Goal: Task Accomplishment & Management: Manage account settings

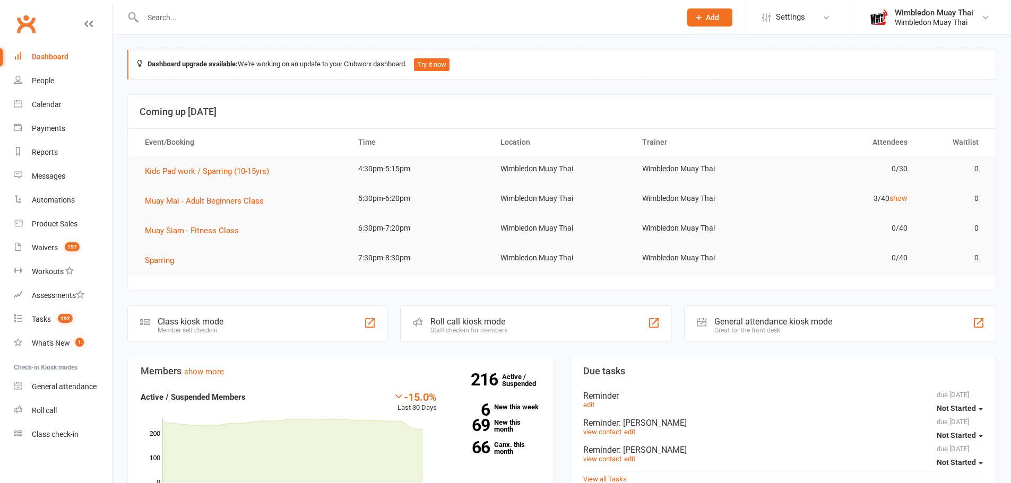
click at [324, 23] on input "text" at bounding box center [407, 17] width 534 height 15
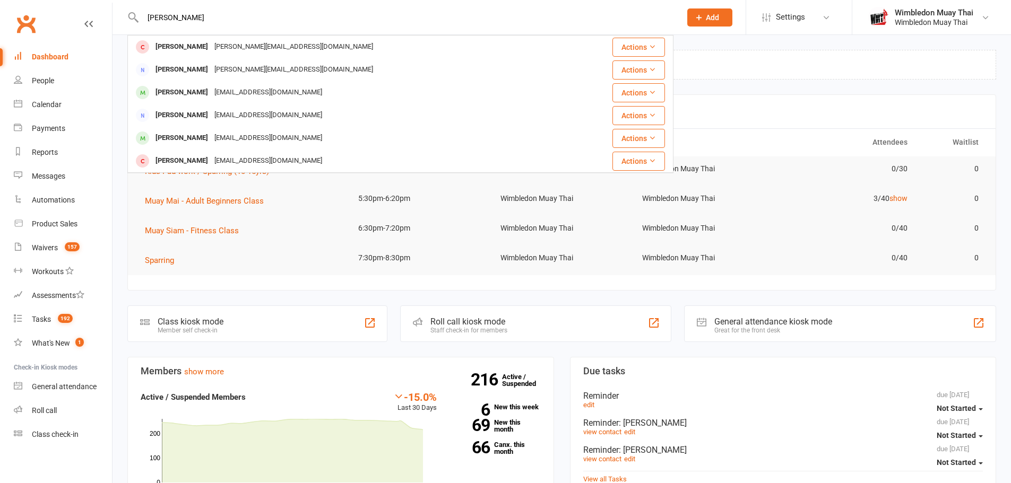
type input "felipe"
click at [239, 48] on div "felipe.deronsi@hotmail.com" at bounding box center [293, 46] width 165 height 15
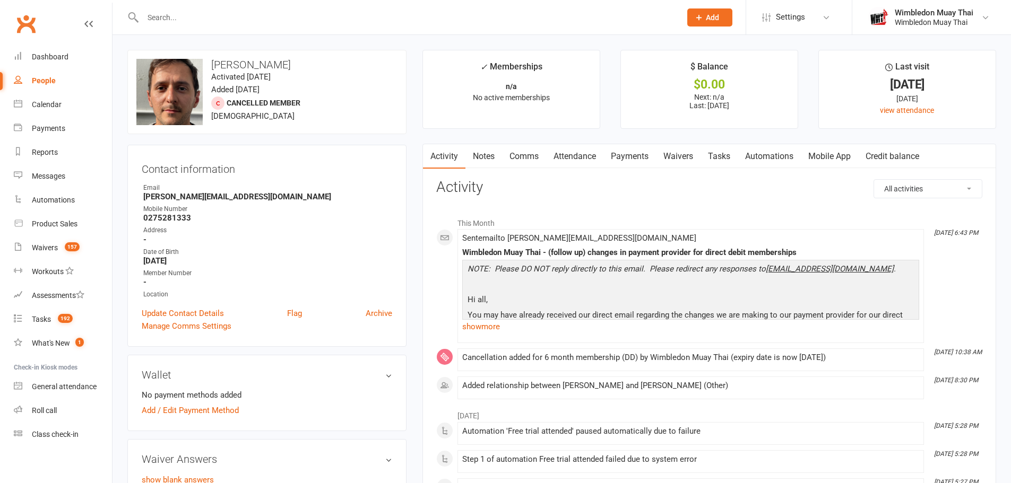
click at [909, 13] on div "Wimbledon Muay Thai" at bounding box center [933, 13] width 79 height 10
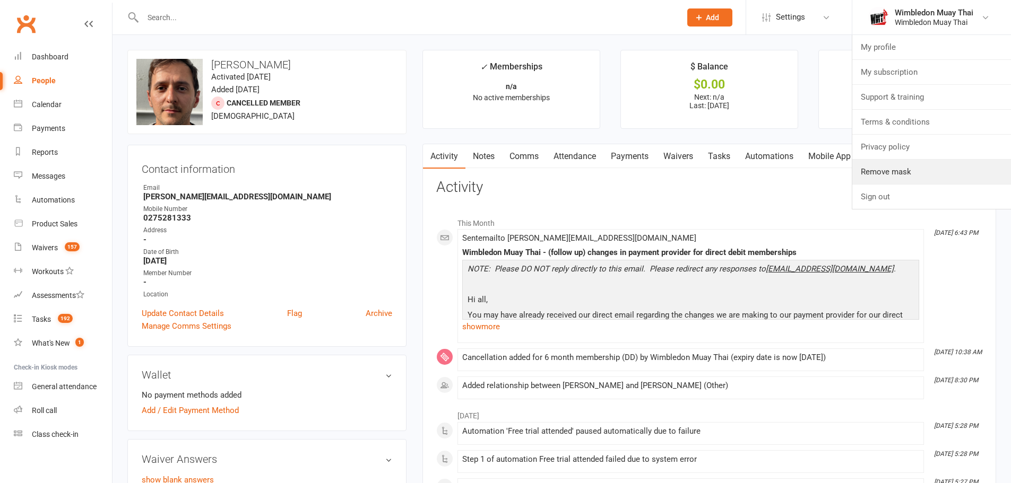
click at [891, 170] on link "Remove mask" at bounding box center [931, 172] width 159 height 24
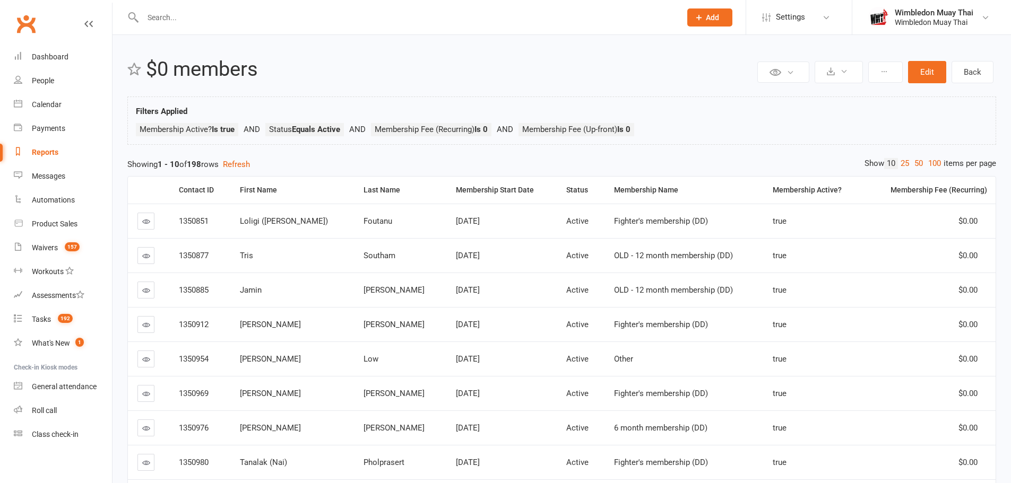
click at [354, 188] on th "Last Name" at bounding box center [400, 190] width 92 height 27
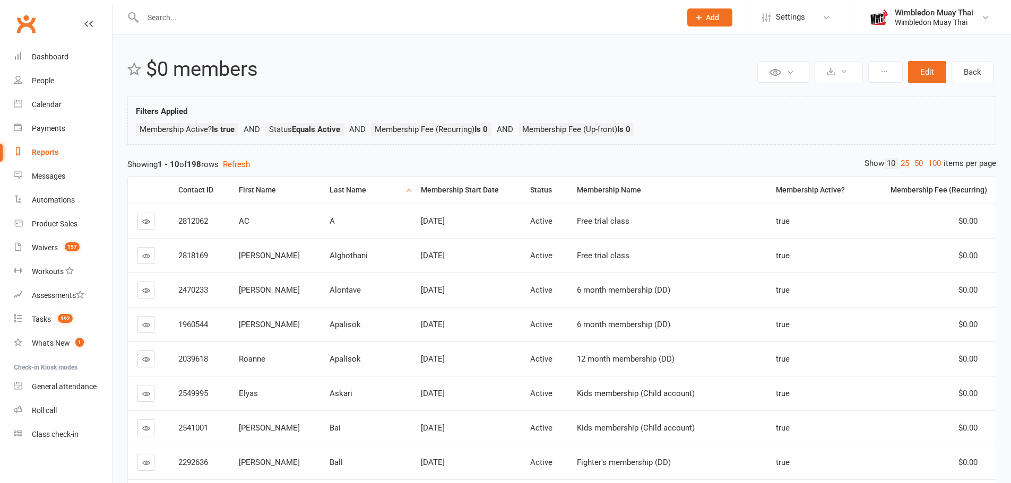
click at [912, 164] on link "50" at bounding box center [918, 163] width 14 height 11
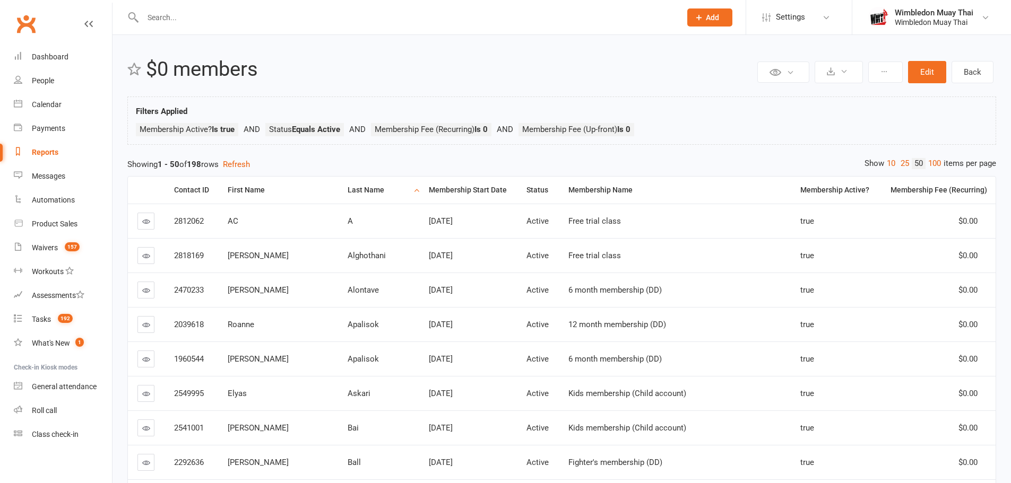
click at [933, 163] on link "100" at bounding box center [934, 163] width 18 height 11
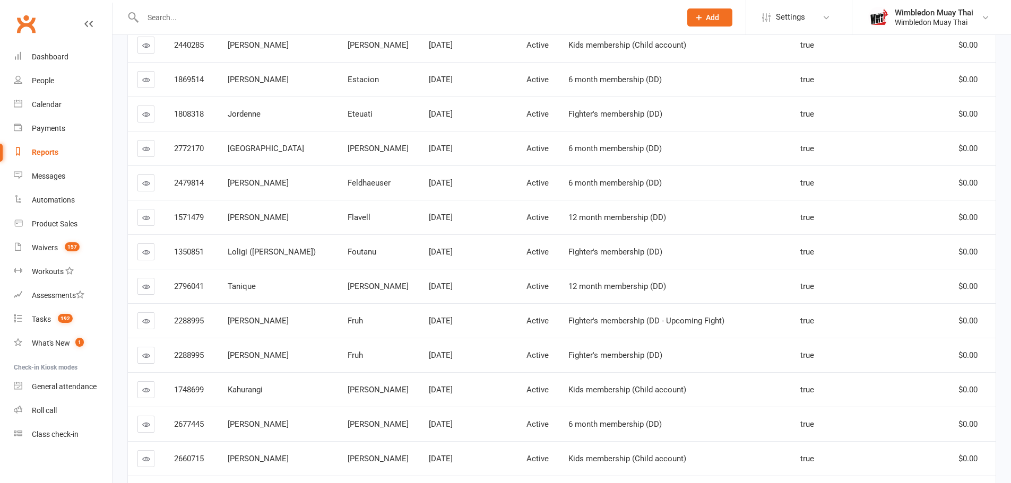
scroll to position [1485, 0]
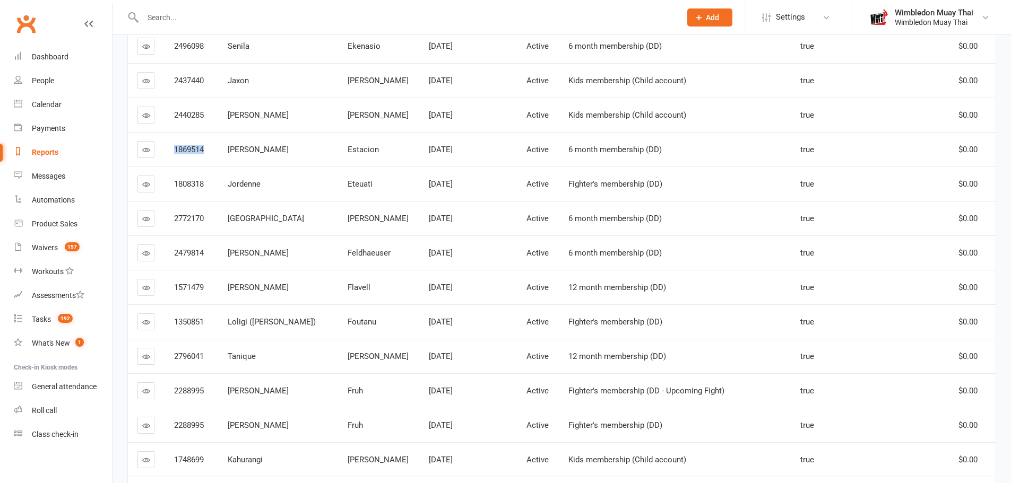
drag, startPoint x: 170, startPoint y: 152, endPoint x: 212, endPoint y: 149, distance: 42.6
click at [212, 149] on td "1869514" at bounding box center [191, 149] width 54 height 34
copy span "1869514"
click at [903, 11] on div "Wimbledon Muay Thai" at bounding box center [933, 13] width 79 height 10
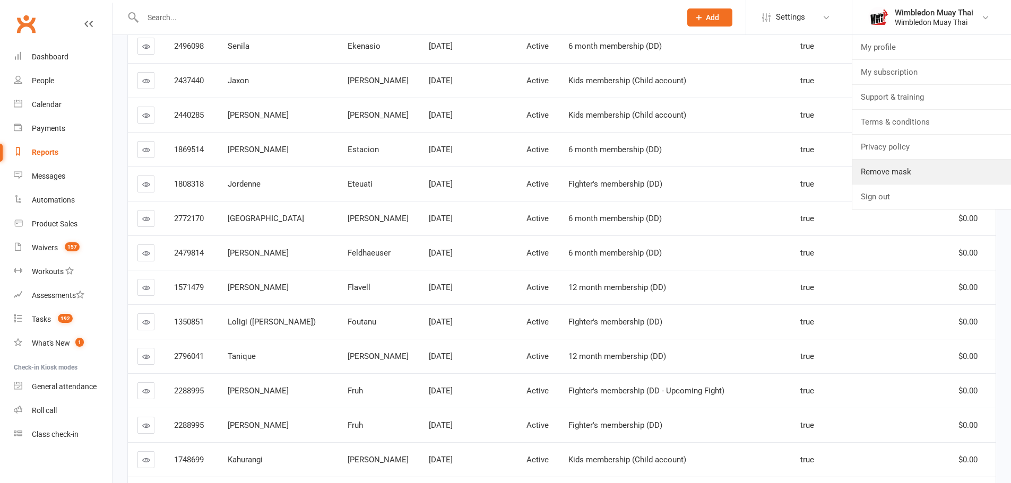
click at [888, 166] on link "Remove mask" at bounding box center [931, 172] width 159 height 24
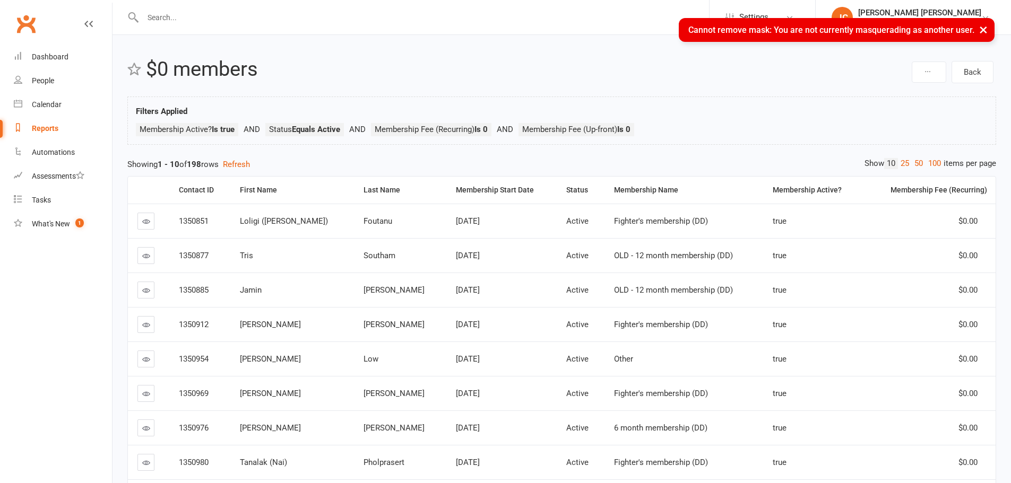
click at [902, 12] on div "Jia Yu Chan" at bounding box center [919, 13] width 123 height 10
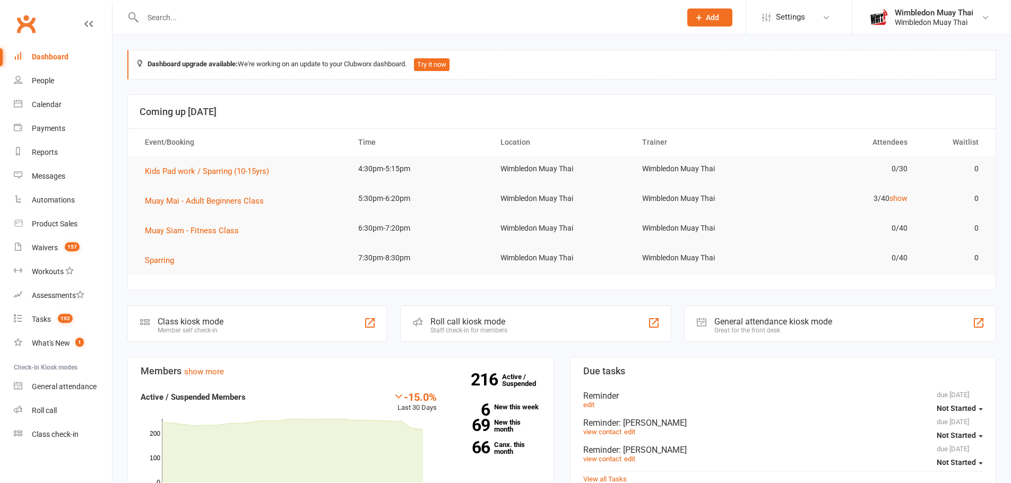
drag, startPoint x: 791, startPoint y: 15, endPoint x: 790, endPoint y: 39, distance: 23.4
click at [791, 15] on span "Settings" at bounding box center [790, 17] width 29 height 24
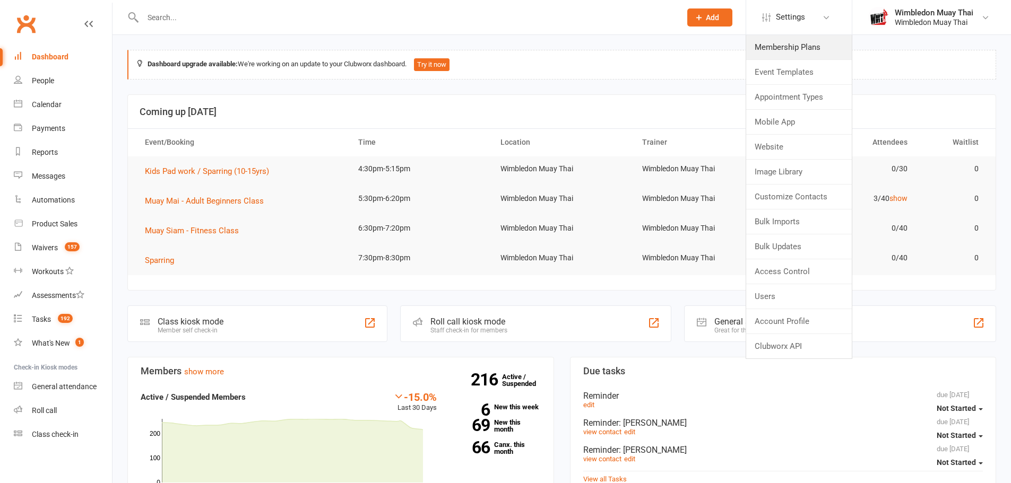
click at [789, 42] on link "Membership Plans" at bounding box center [799, 47] width 106 height 24
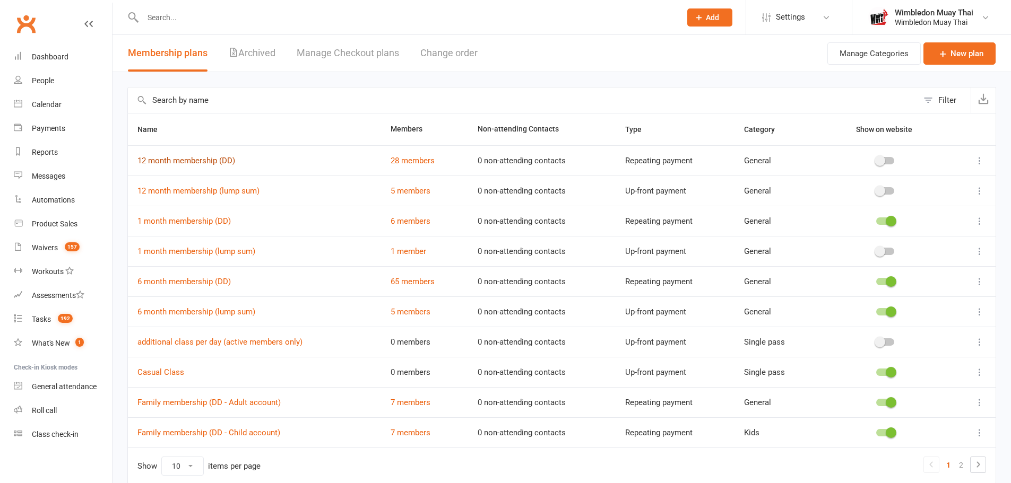
click at [215, 164] on link "12 month membership (DD)" at bounding box center [186, 161] width 98 height 10
click at [175, 192] on link "12 month membership (lump sum)" at bounding box center [198, 191] width 122 height 10
click at [212, 221] on link "1 month membership (DD)" at bounding box center [183, 221] width 93 height 10
click at [219, 222] on link "1 month membership (DD)" at bounding box center [183, 221] width 93 height 10
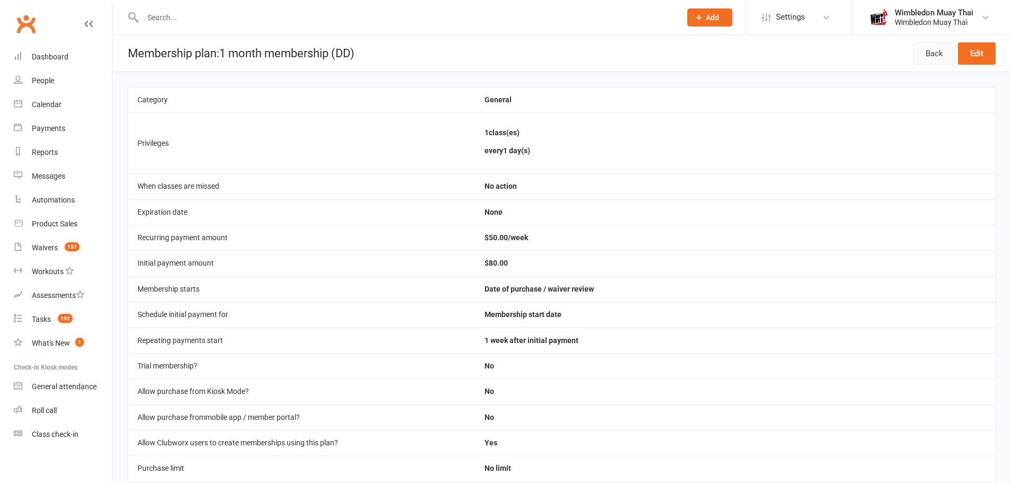
click at [933, 51] on link "Back" at bounding box center [934, 53] width 42 height 22
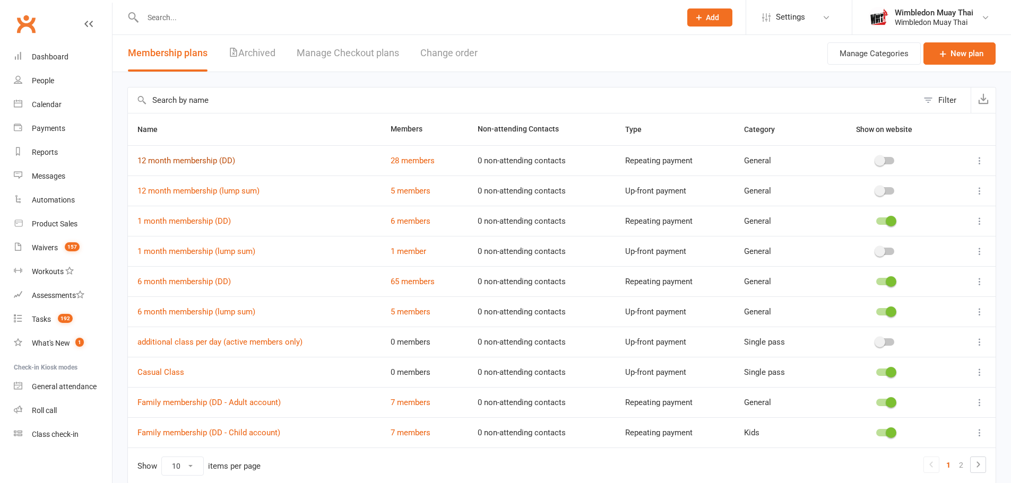
click at [213, 161] on link "12 month membership (DD)" at bounding box center [186, 161] width 98 height 10
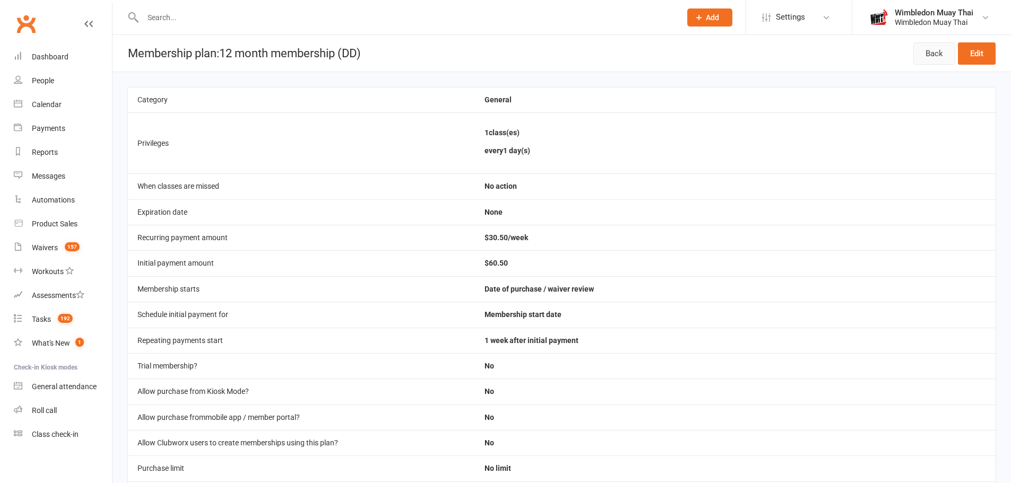
click at [923, 51] on link "Back" at bounding box center [934, 53] width 42 height 22
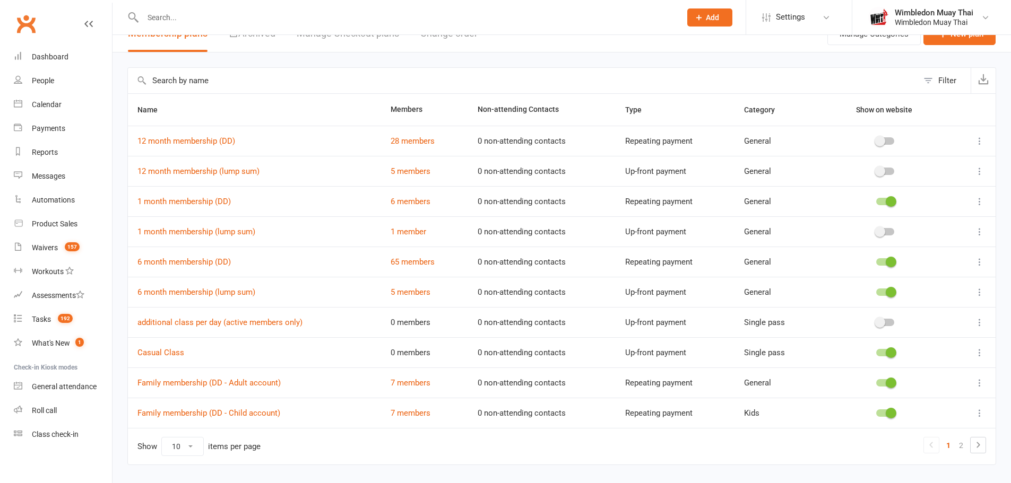
scroll to position [47, 0]
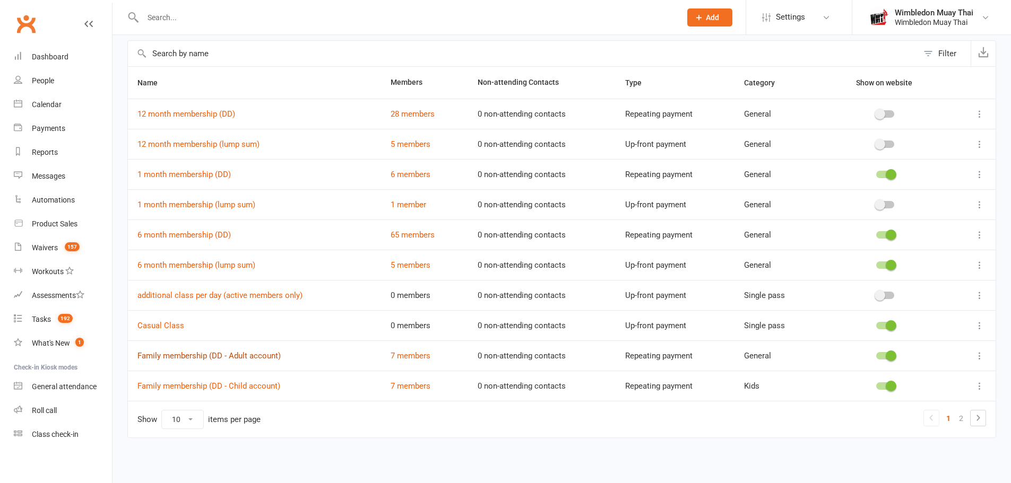
click at [243, 354] on link "Family membership (DD - Adult account)" at bounding box center [208, 356] width 143 height 10
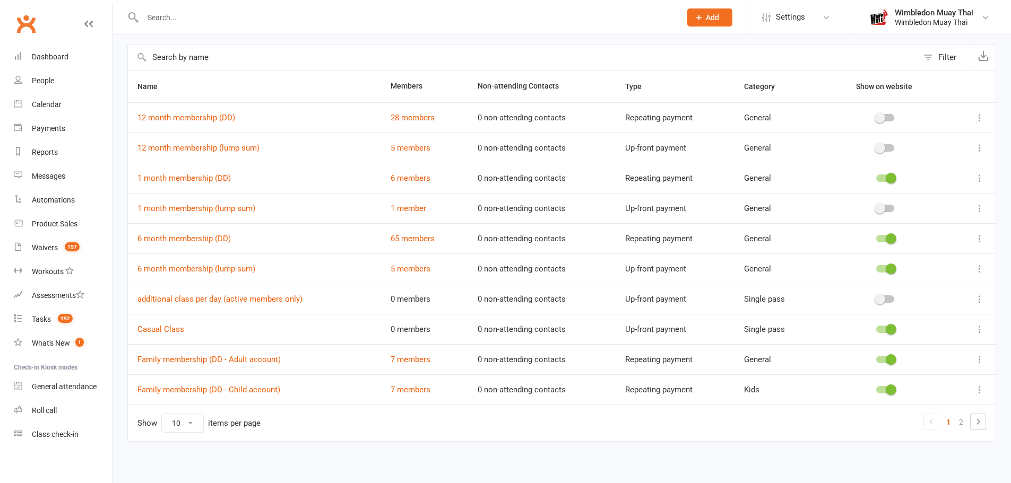
scroll to position [47, 0]
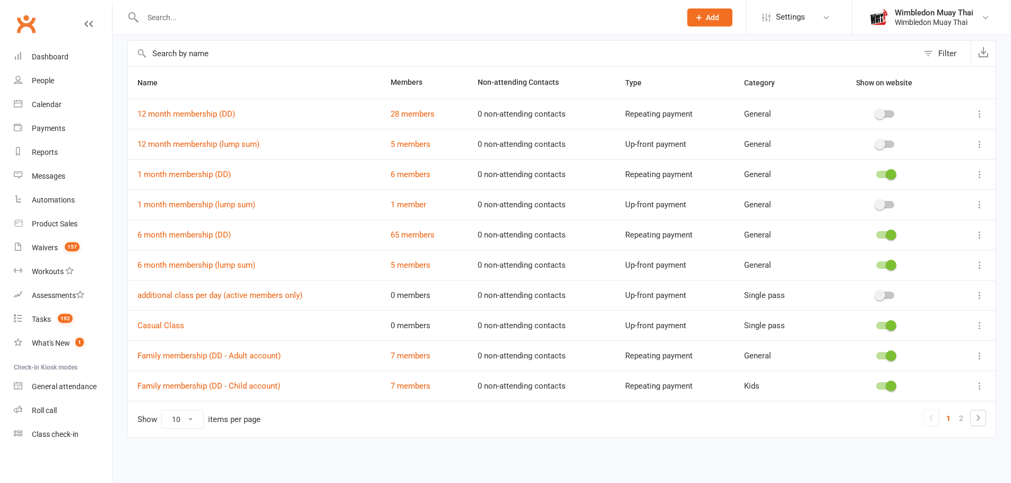
click at [228, 392] on td "Family membership (DD - Child account)" at bounding box center [254, 386] width 253 height 30
click at [232, 386] on link "Family membership (DD - Child account)" at bounding box center [208, 386] width 143 height 10
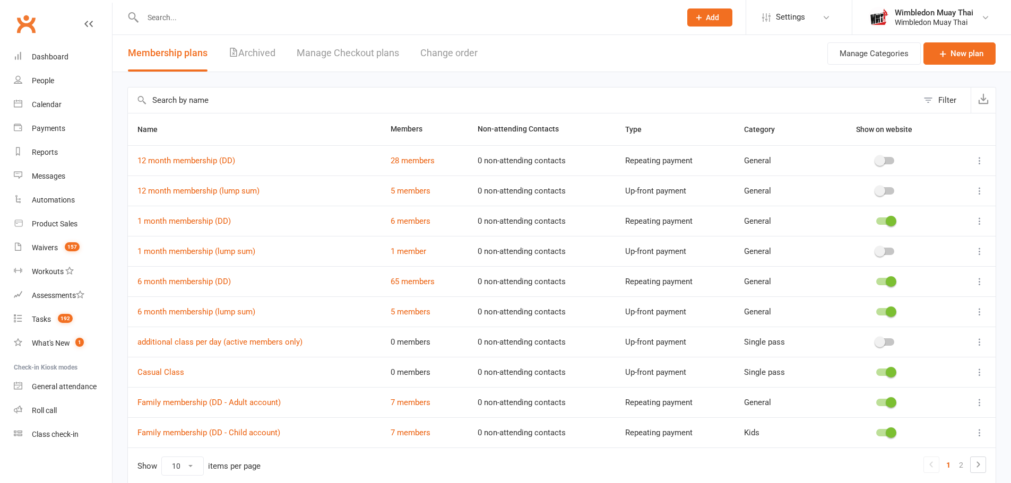
click at [975, 464] on icon at bounding box center [977, 464] width 13 height 13
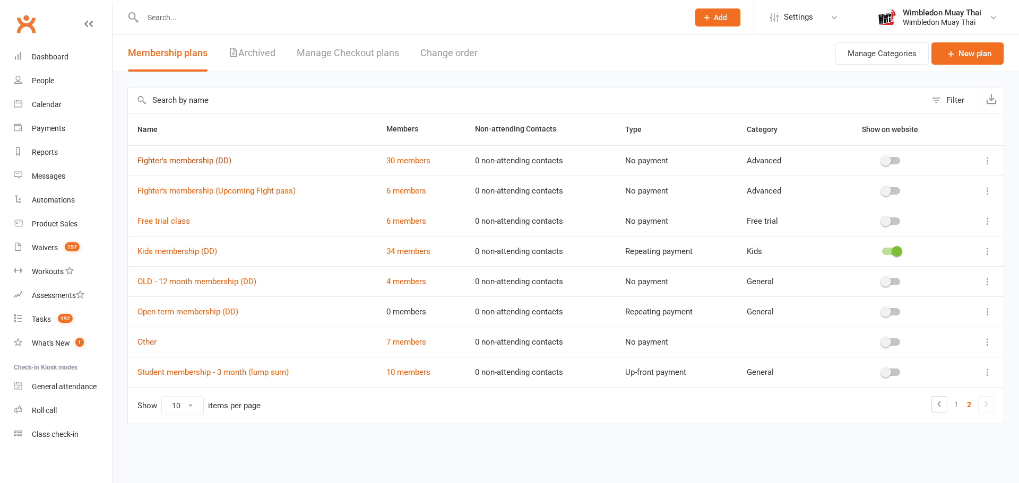
click at [211, 164] on link "Fighter's membership (DD)" at bounding box center [184, 161] width 94 height 10
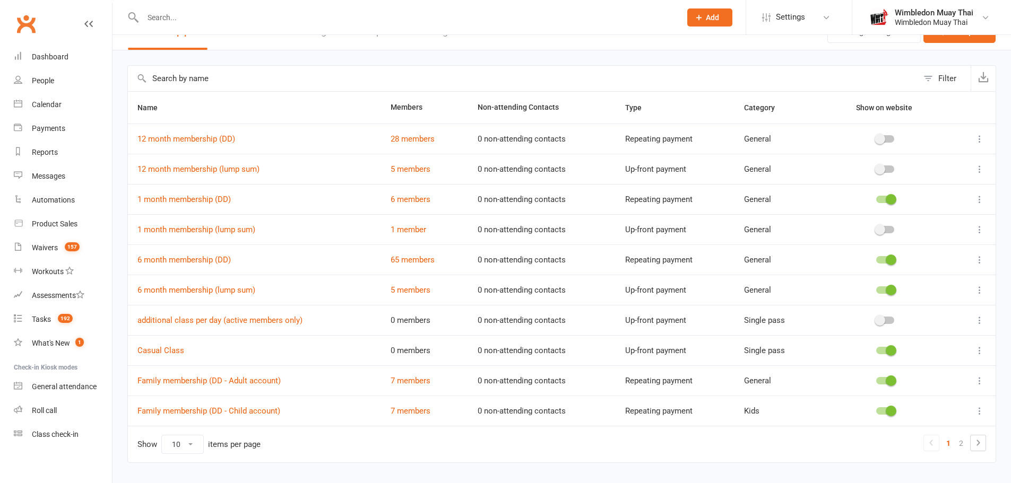
scroll to position [47, 0]
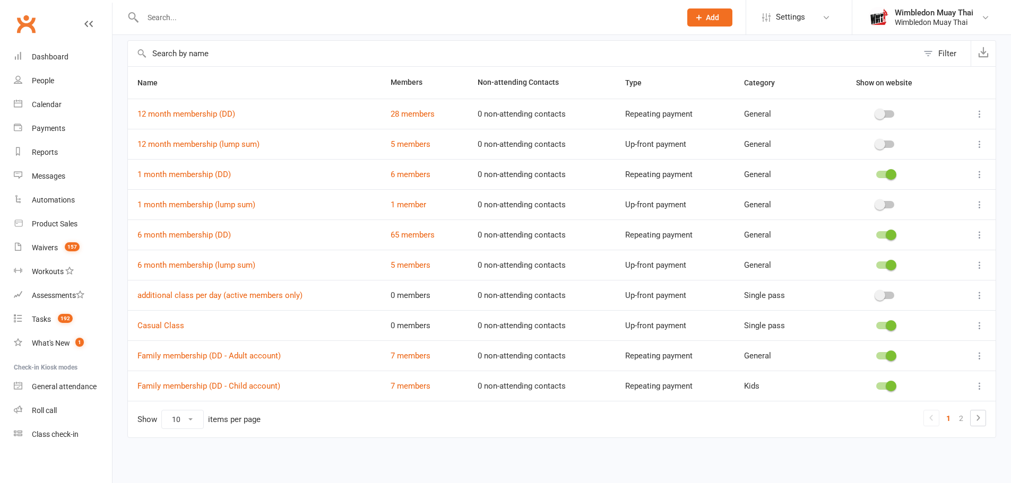
click at [973, 415] on icon at bounding box center [977, 418] width 13 height 13
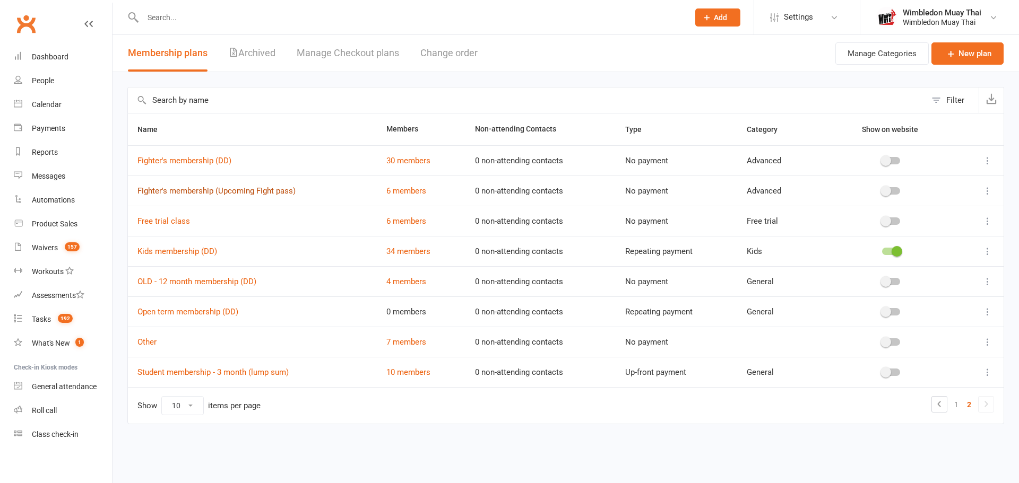
click at [201, 193] on link "Fighter's membership (Upcoming Fight pass)" at bounding box center [216, 191] width 158 height 10
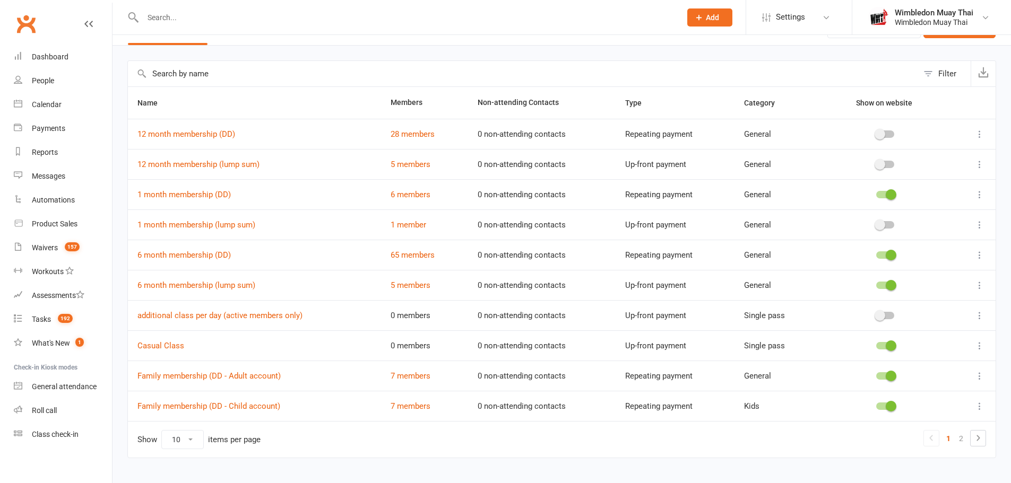
scroll to position [47, 0]
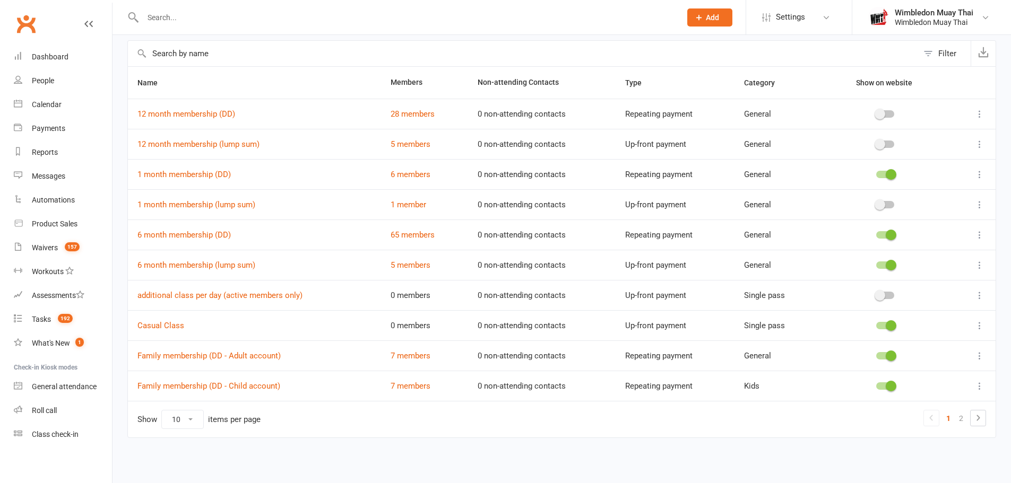
click at [977, 416] on icon at bounding box center [977, 418] width 13 height 13
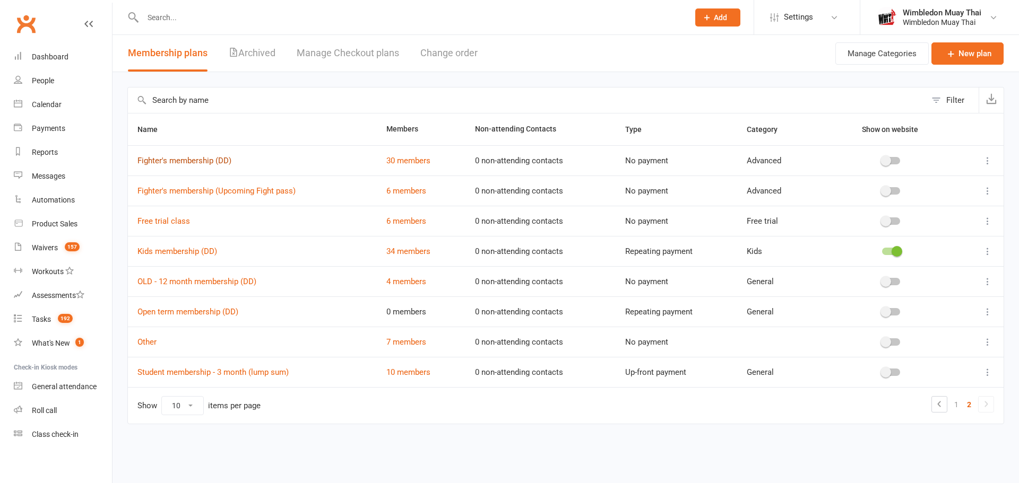
click at [206, 159] on link "Fighter's membership (DD)" at bounding box center [184, 161] width 94 height 10
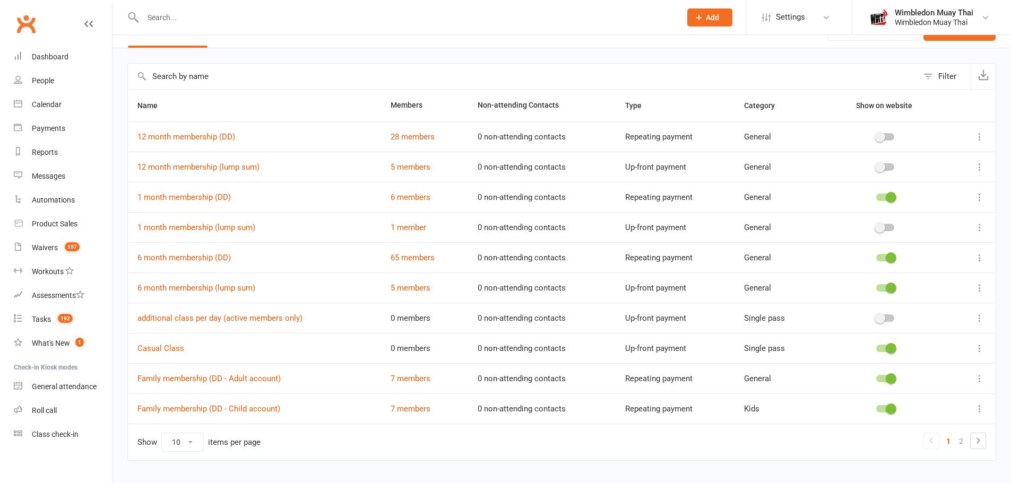
scroll to position [47, 0]
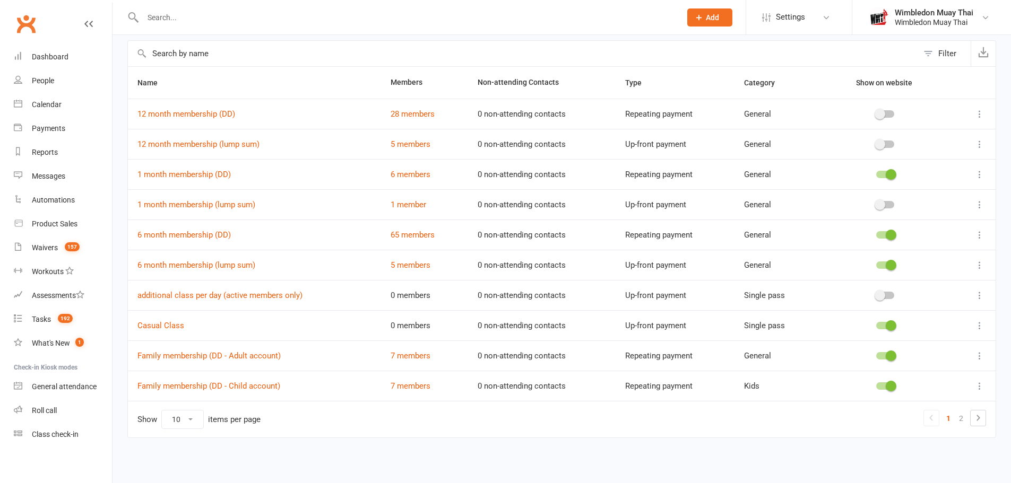
click at [977, 420] on icon at bounding box center [977, 418] width 3 height 6
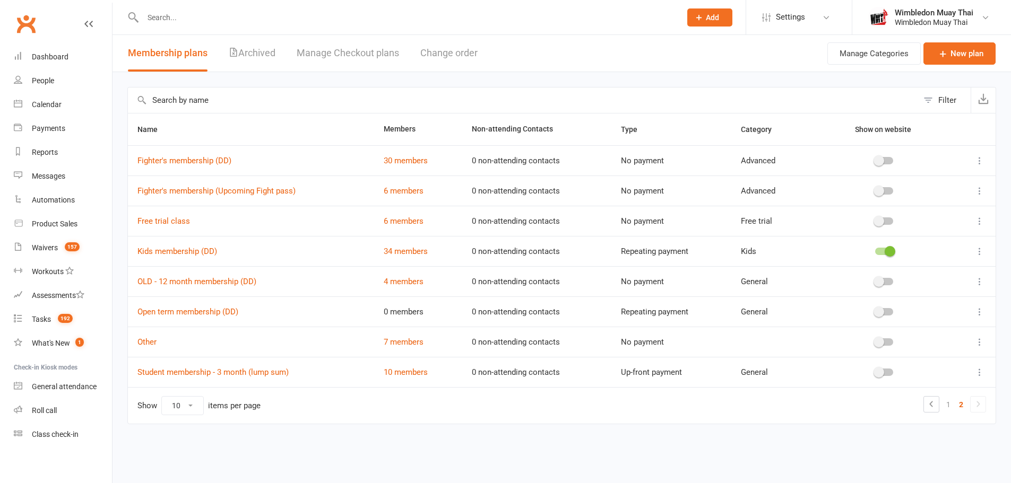
scroll to position [0, 0]
click at [173, 251] on link "Kids membership (DD)" at bounding box center [177, 252] width 80 height 10
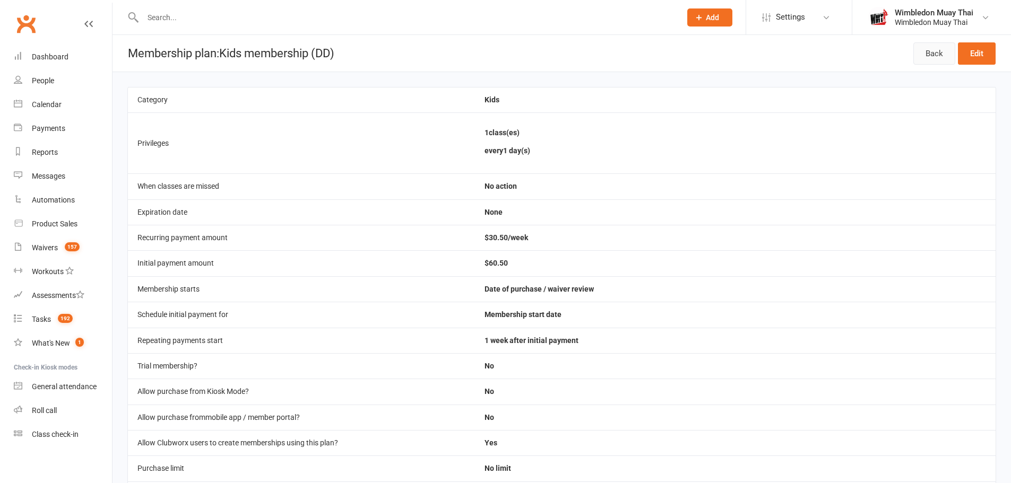
click at [921, 53] on link "Back" at bounding box center [934, 53] width 42 height 22
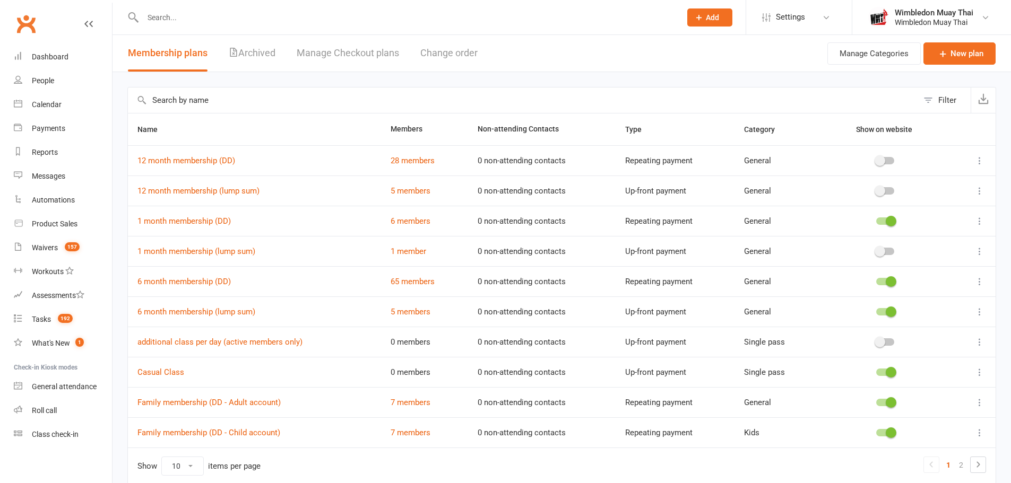
click at [424, 15] on input "text" at bounding box center [407, 17] width 534 height 15
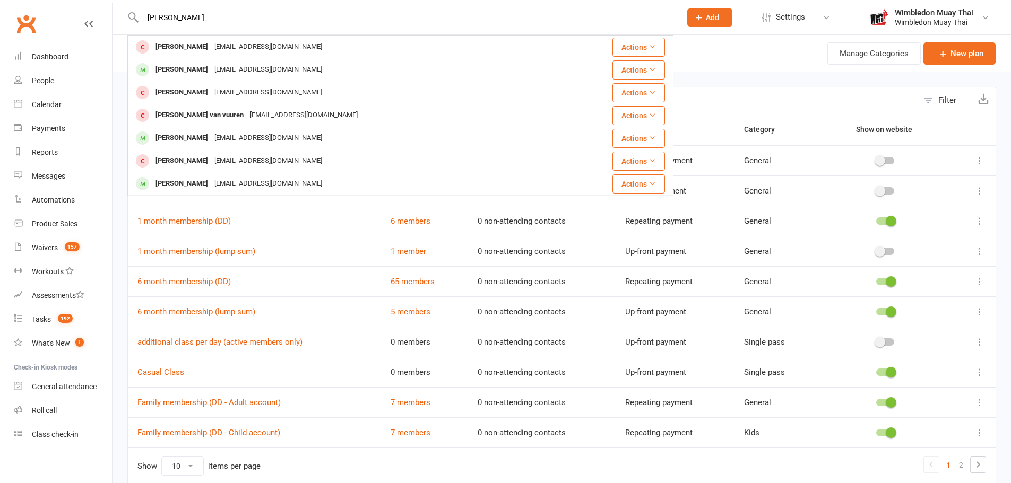
type input "adrian"
click at [215, 63] on div "bruweradrian61@gmail.com" at bounding box center [268, 69] width 114 height 15
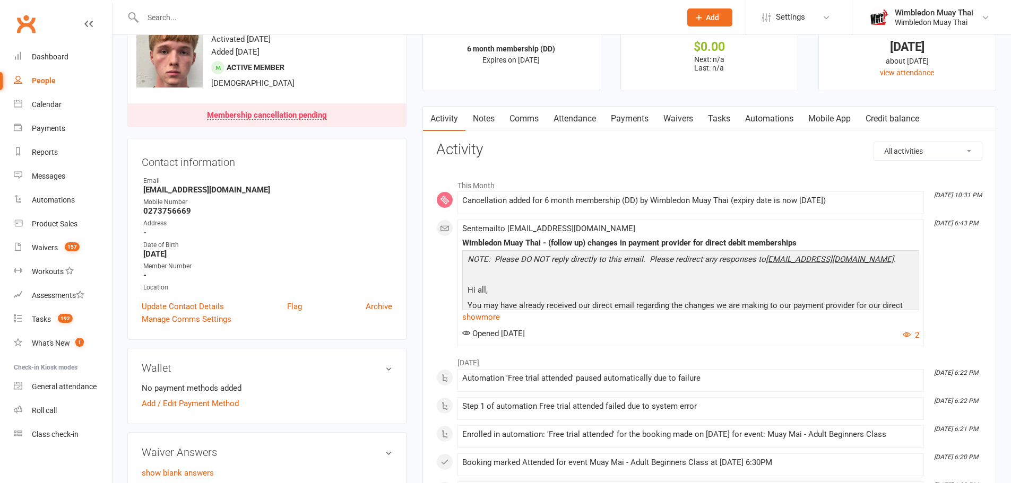
scroll to position [36, 0]
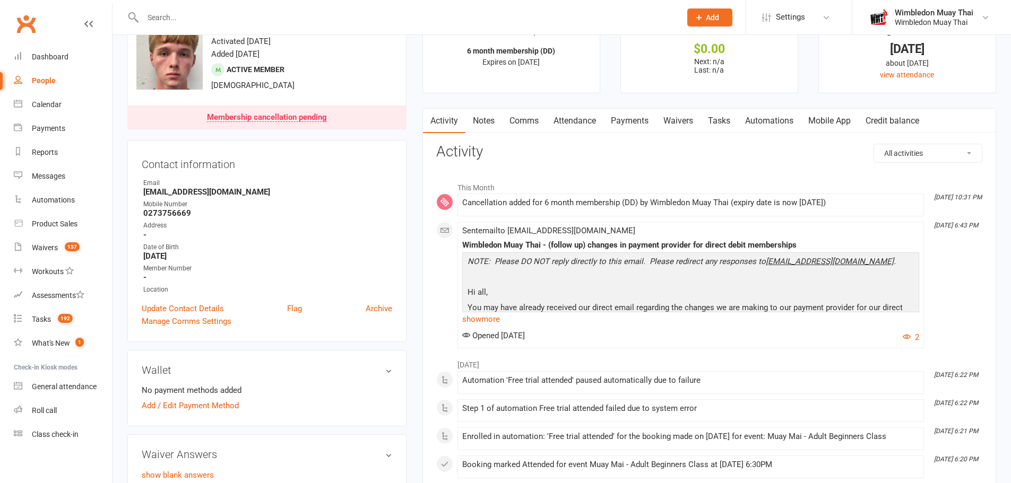
click at [632, 126] on link "Payments" at bounding box center [629, 121] width 53 height 24
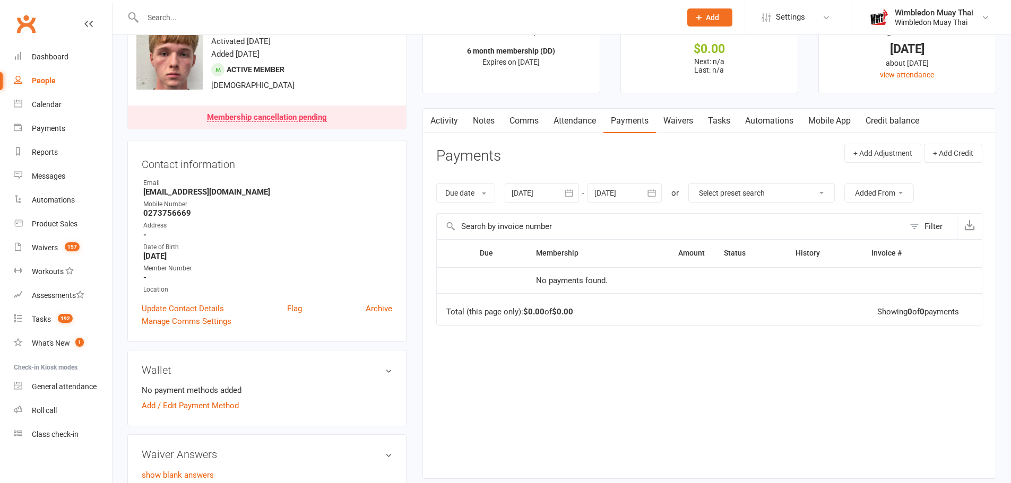
click at [928, 13] on div "Wimbledon Muay Thai" at bounding box center [933, 13] width 79 height 10
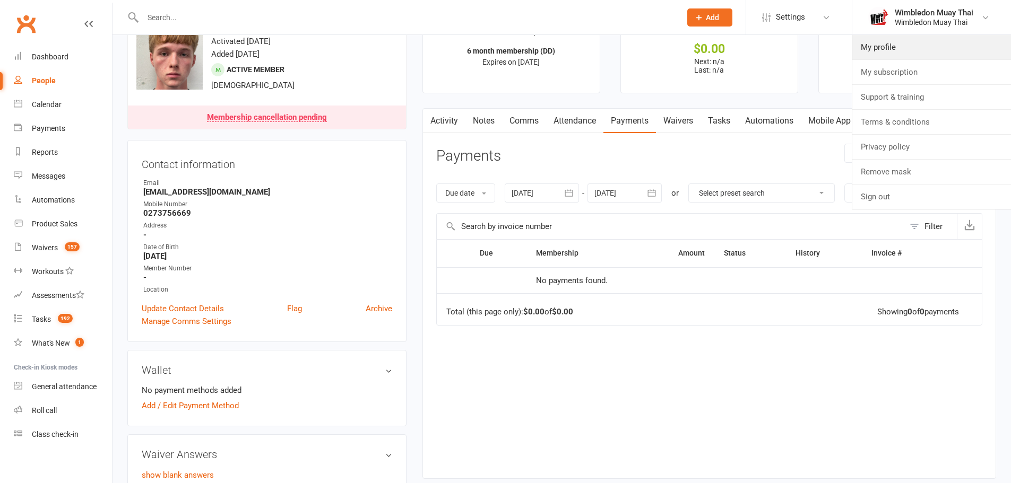
click at [888, 51] on link "My profile" at bounding box center [931, 47] width 159 height 24
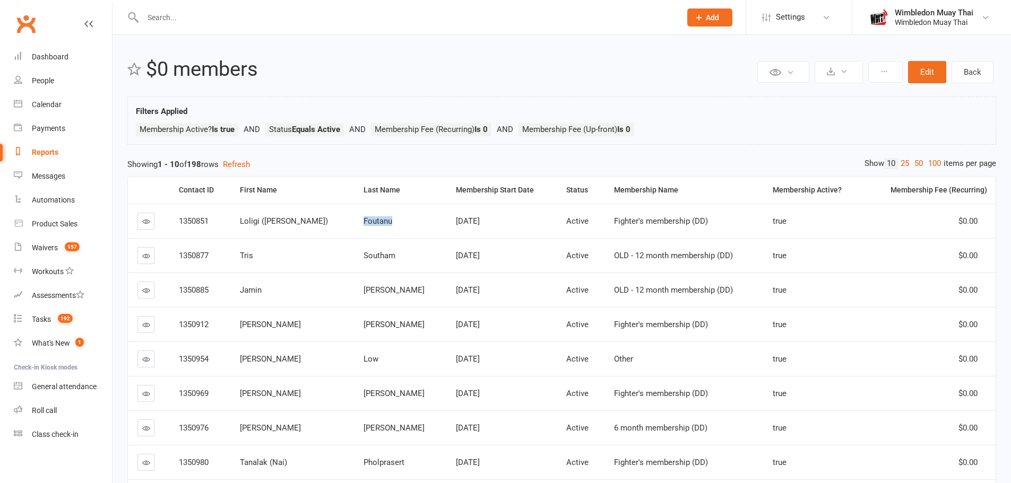
drag, startPoint x: 345, startPoint y: 222, endPoint x: 393, endPoint y: 222, distance: 47.7
click at [393, 222] on td "Foutanu" at bounding box center [400, 221] width 92 height 34
copy span "Foutanu"
click at [922, 72] on button "Edit" at bounding box center [927, 72] width 38 height 22
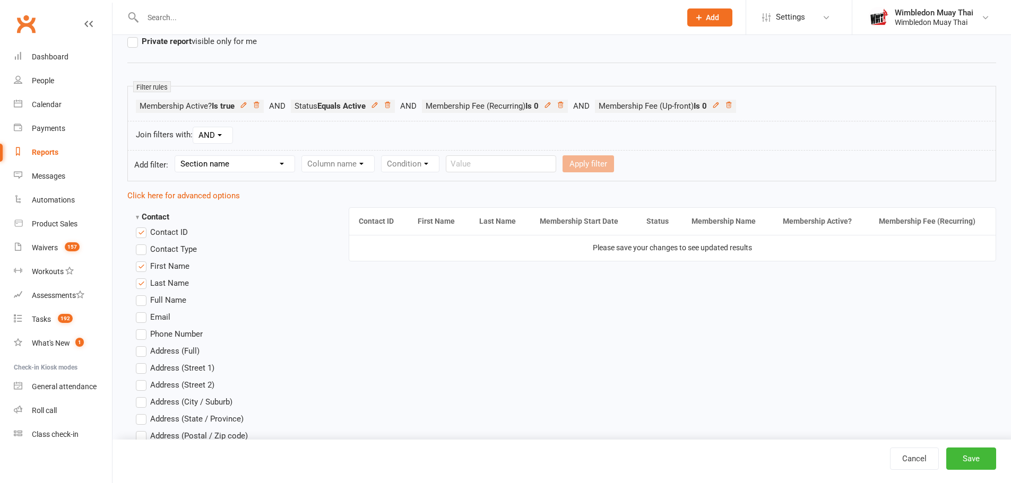
scroll to position [159, 0]
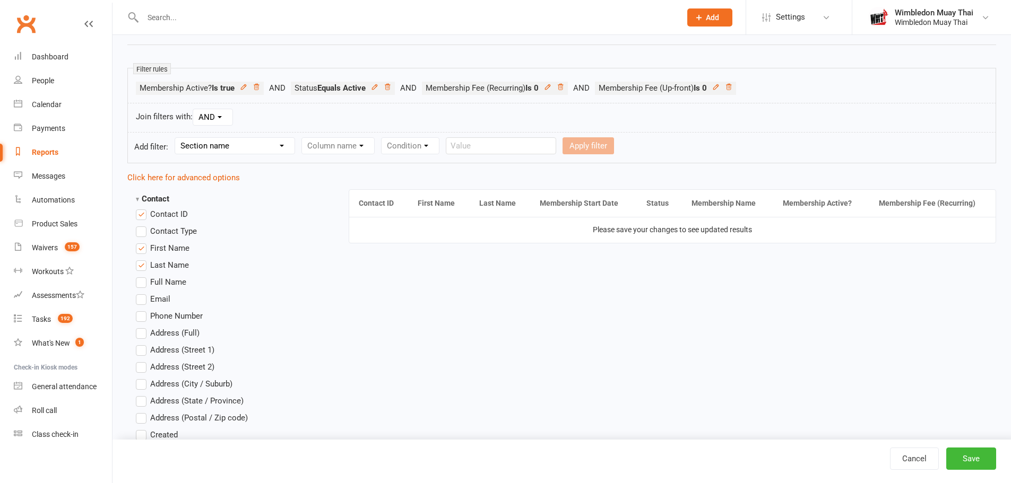
click at [223, 145] on select "Section name Contact Attendance Aggregate Payment Booking Waitlist Attendees Ca…" at bounding box center [234, 146] width 119 height 16
select select "0"
click at [177, 138] on select "Section name Contact Attendance Aggregate Payment Booking Waitlist Attendees Ca…" at bounding box center [234, 146] width 119 height 16
click at [350, 144] on select "Column name Contact Type First Name Last Name Full Name Email Phone Number Addr…" at bounding box center [428, 146] width 252 height 16
select select "32"
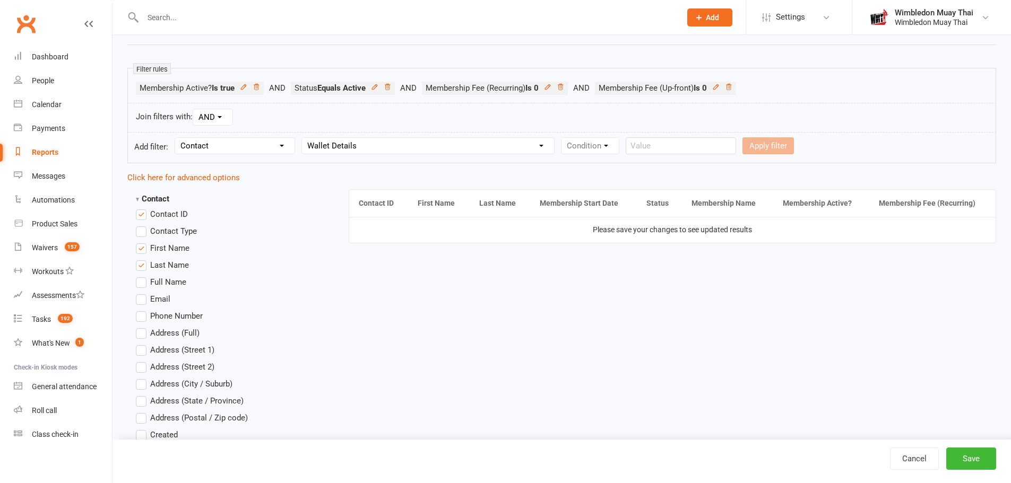
click at [302, 138] on select "Column name Contact Type First Name Last Name Full Name Email Phone Number Addr…" at bounding box center [428, 146] width 252 height 16
click at [610, 146] on select "Condition Equals Does not equal Contains Does not contain Is blank or does not …" at bounding box center [622, 146] width 122 height 16
click at [613, 145] on select "Condition Equals Does not equal Contains Does not contain Is blank or does not …" at bounding box center [622, 146] width 122 height 16
select select "5"
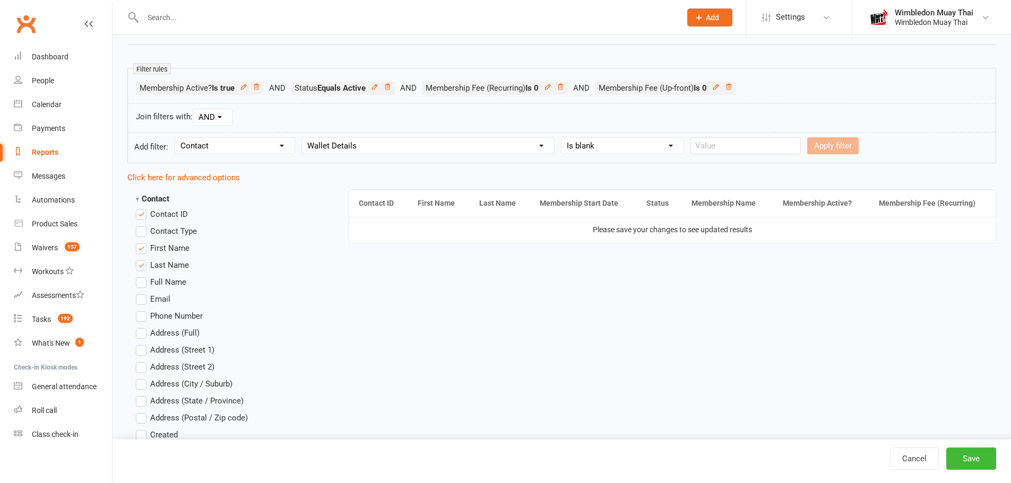
click at [562, 138] on select "Condition Equals Does not equal Contains Does not contain Is blank or does not …" at bounding box center [622, 146] width 122 height 16
click at [733, 144] on button "Apply filter" at bounding box center [715, 145] width 51 height 17
select select
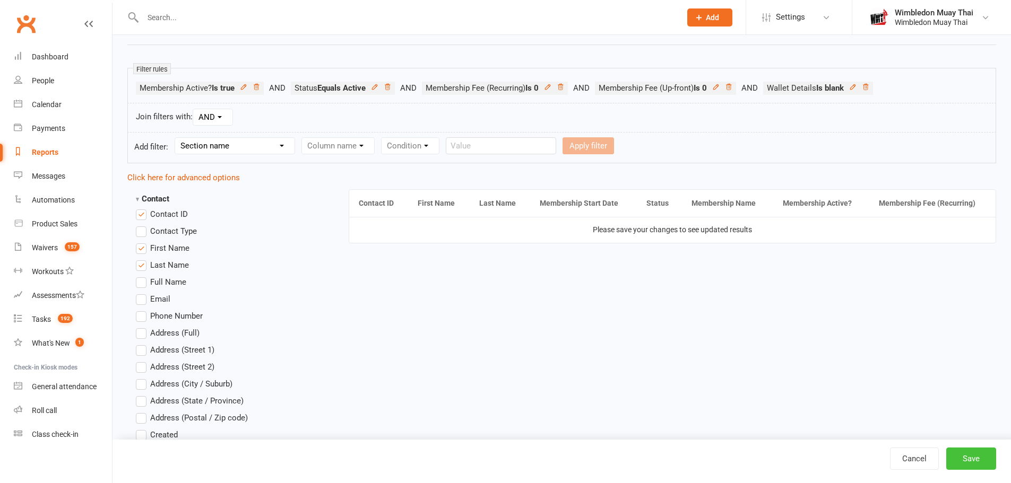
click at [962, 457] on button "Save" at bounding box center [971, 459] width 50 height 22
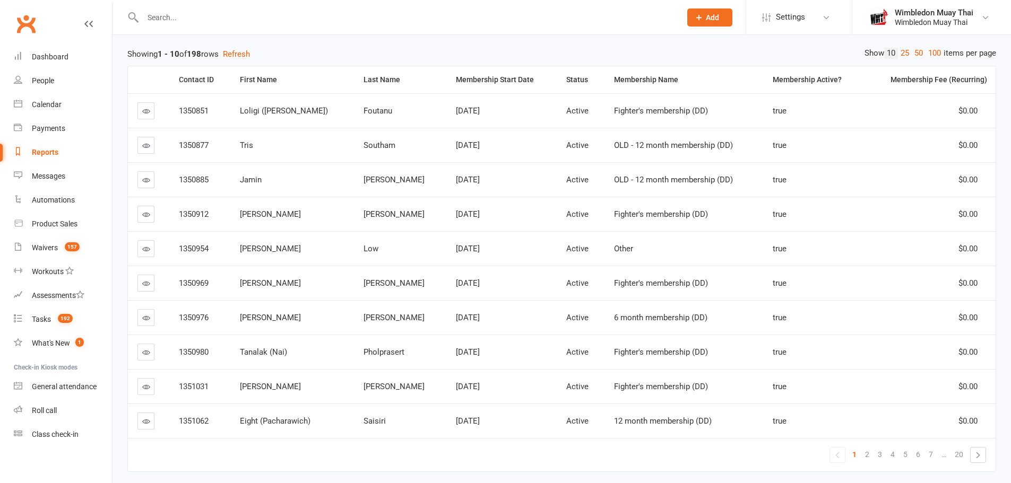
scroll to position [124, 0]
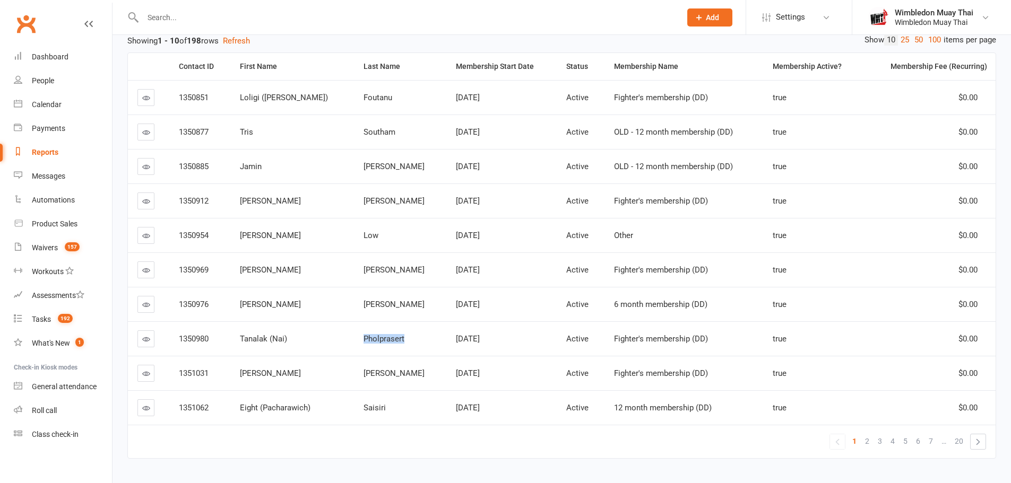
drag, startPoint x: 351, startPoint y: 339, endPoint x: 406, endPoint y: 334, distance: 55.4
click at [406, 334] on td "Pholprasert" at bounding box center [400, 338] width 92 height 34
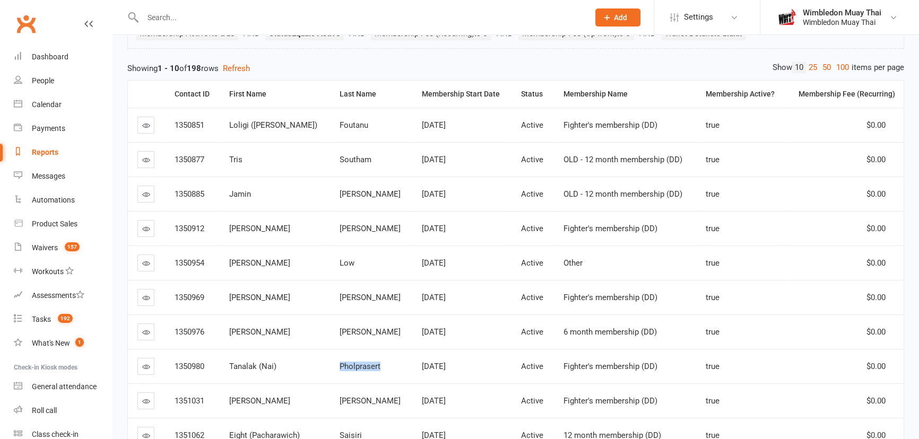
copy span "Pholprasert"
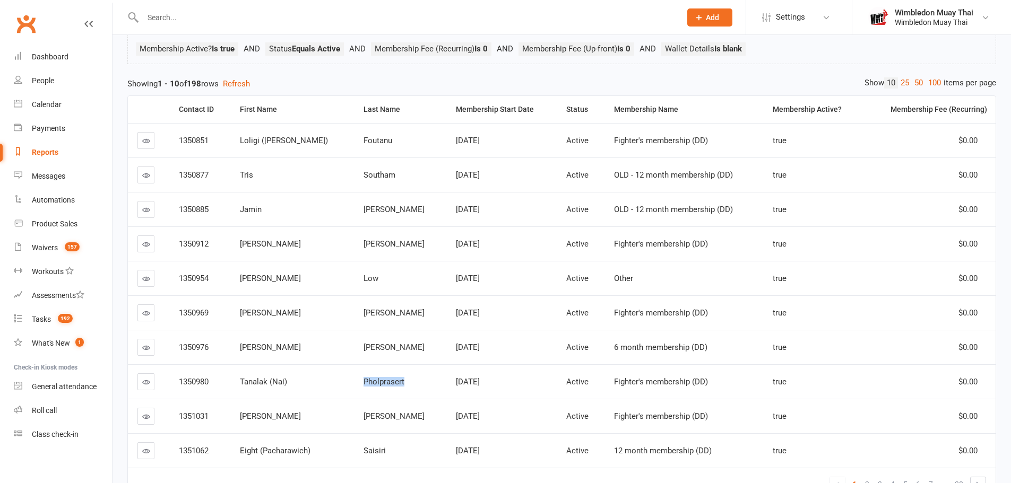
scroll to position [63, 0]
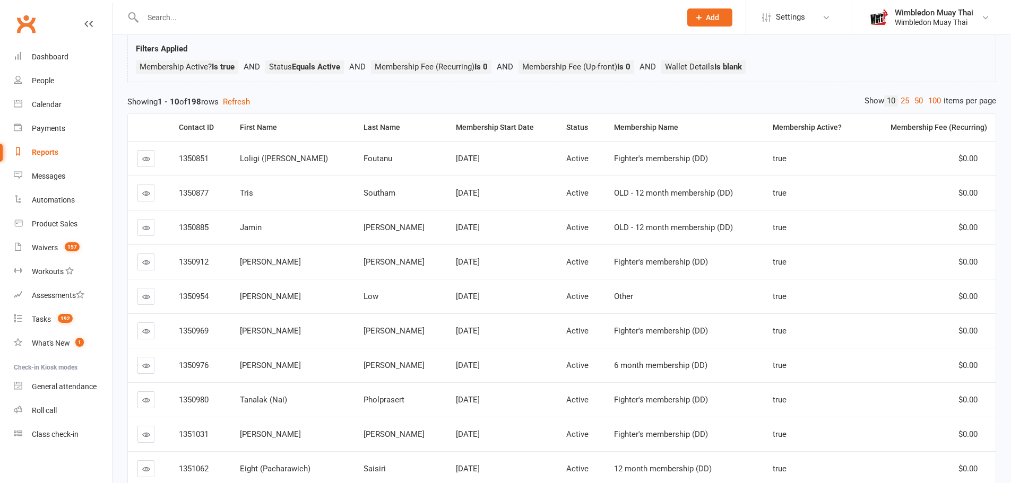
click at [923, 11] on div "Wimbledon Muay Thai" at bounding box center [933, 13] width 79 height 10
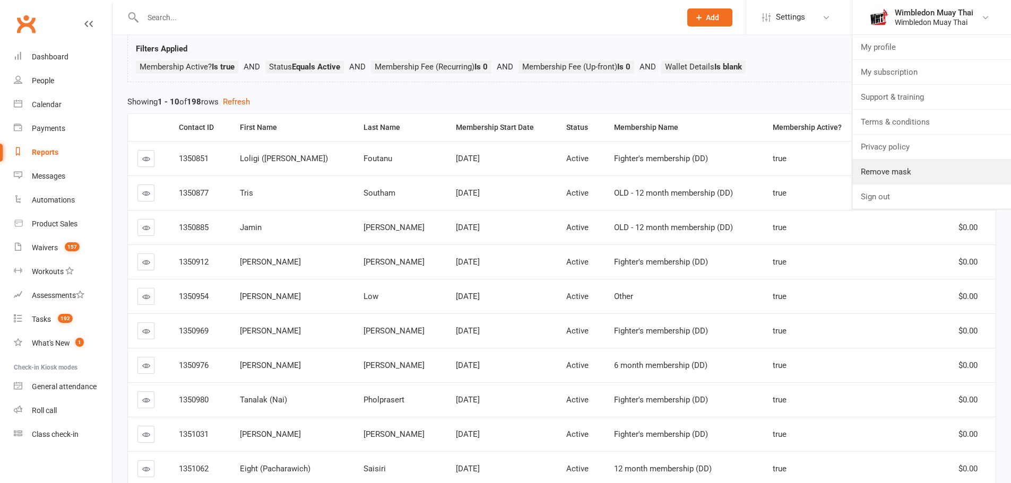
click at [901, 179] on link "Remove mask" at bounding box center [931, 172] width 159 height 24
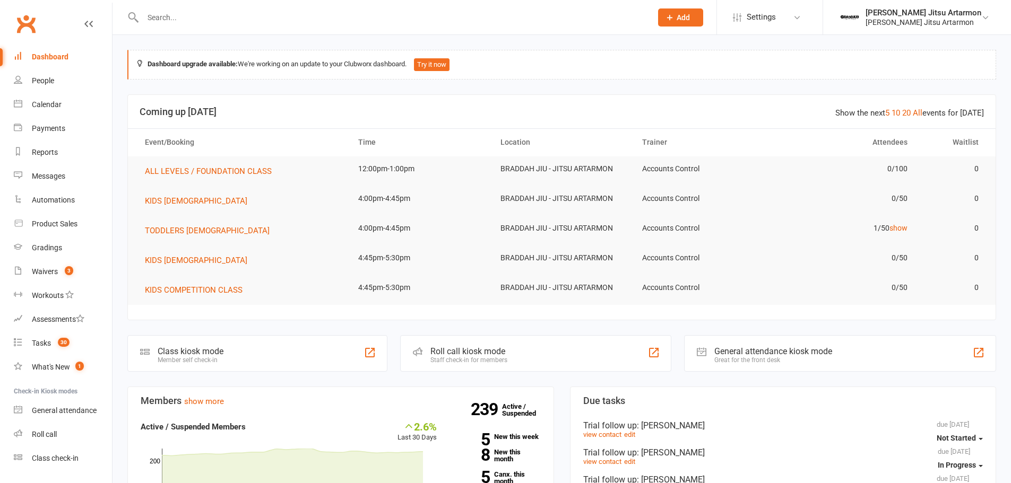
click at [393, 8] on div at bounding box center [385, 17] width 517 height 34
click at [393, 14] on input "text" at bounding box center [392, 17] width 504 height 15
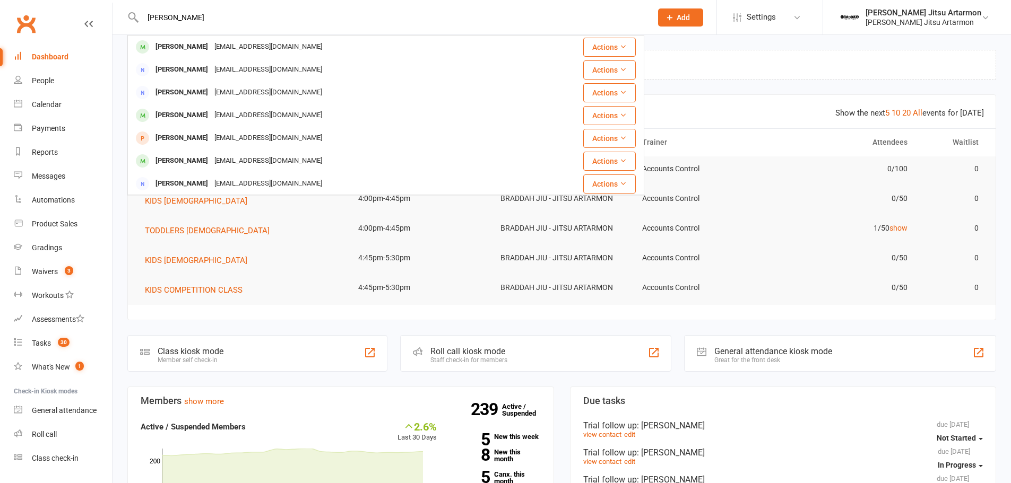
type input "daniel"
drag, startPoint x: 250, startPoint y: 164, endPoint x: 392, endPoint y: 11, distance: 208.7
click at [250, 163] on div "danieloconnell1@hotmail.com" at bounding box center [268, 160] width 114 height 15
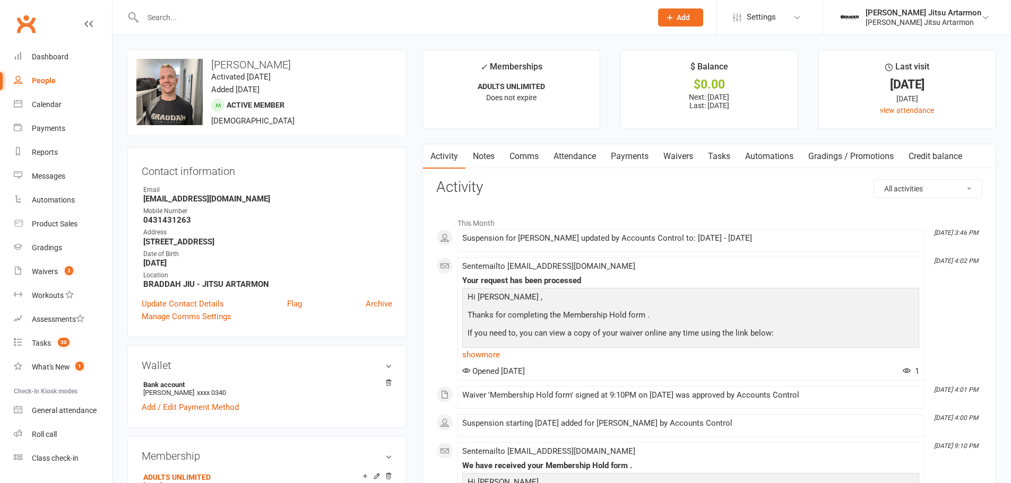
click at [624, 157] on link "Payments" at bounding box center [629, 156] width 53 height 24
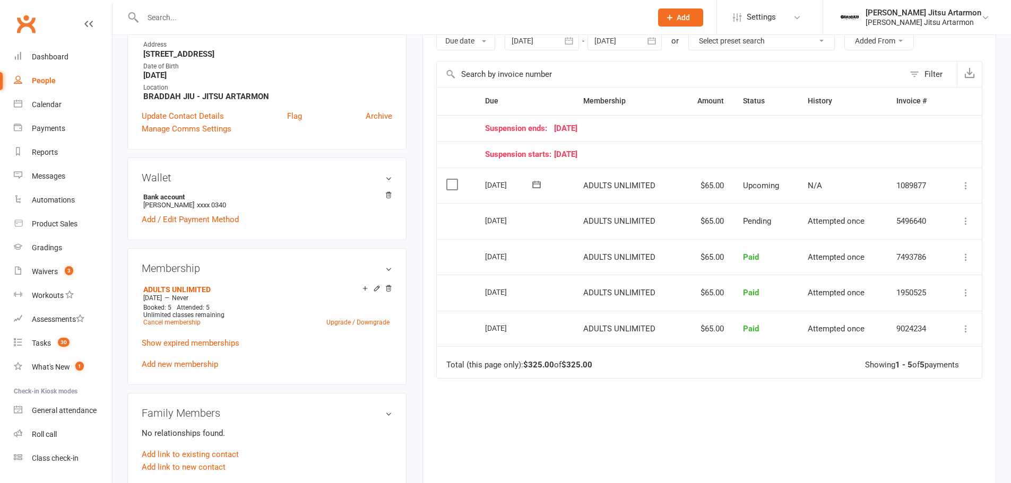
scroll to position [195, 0]
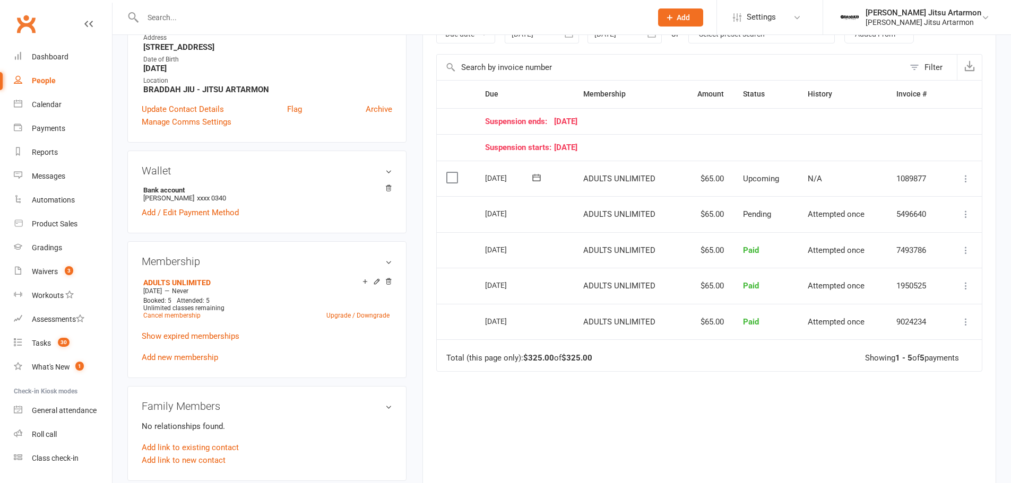
click at [390, 188] on icon at bounding box center [388, 188] width 7 height 7
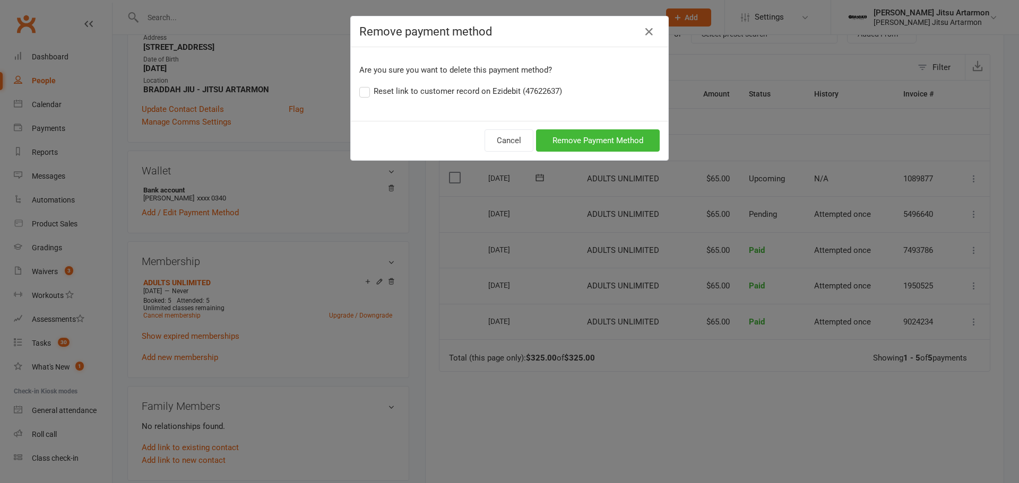
click at [490, 89] on label "Reset link to customer record on Ezidebit (47622637)" at bounding box center [460, 91] width 203 height 13
click at [366, 85] on input "Reset link to customer record on Ezidebit (47622637)" at bounding box center [362, 85] width 7 height 0
click at [593, 138] on button "Remove Payment Method" at bounding box center [598, 140] width 124 height 22
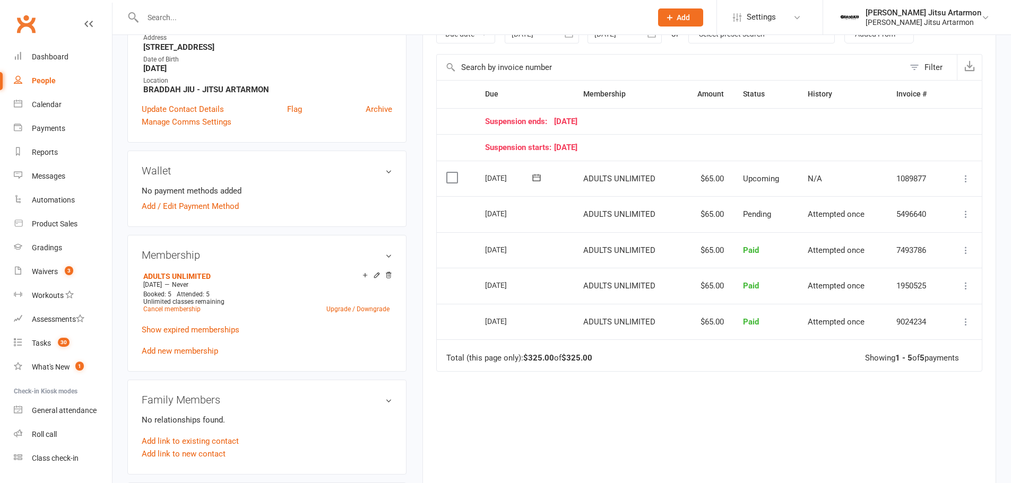
click at [936, 14] on div "Braddah Jiu Jitsu Artarmon" at bounding box center [923, 13] width 116 height 10
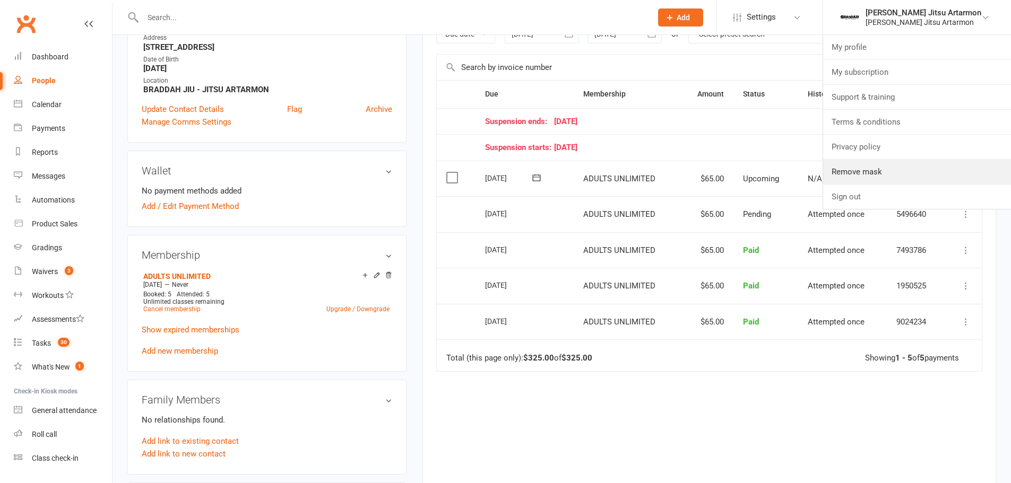
click at [941, 167] on link "Remove mask" at bounding box center [917, 172] width 188 height 24
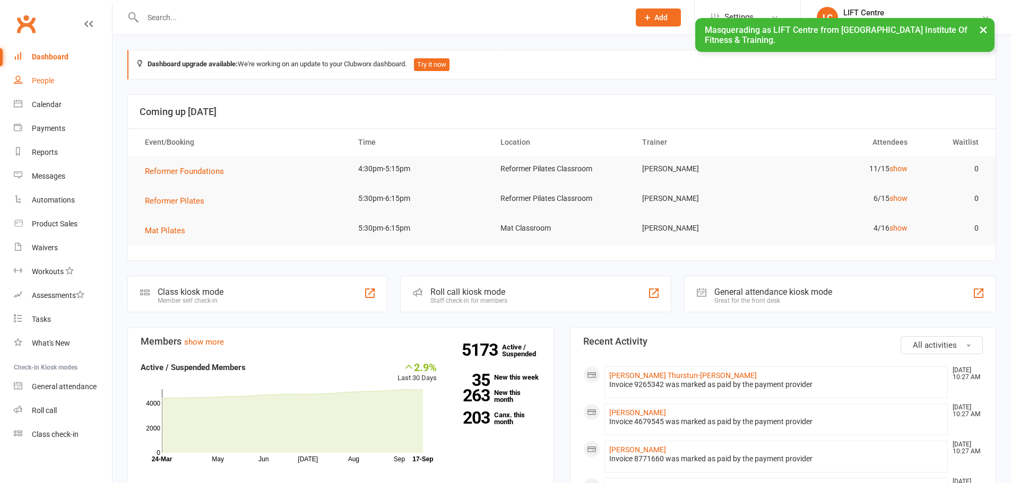
click at [77, 88] on link "People" at bounding box center [63, 81] width 98 height 24
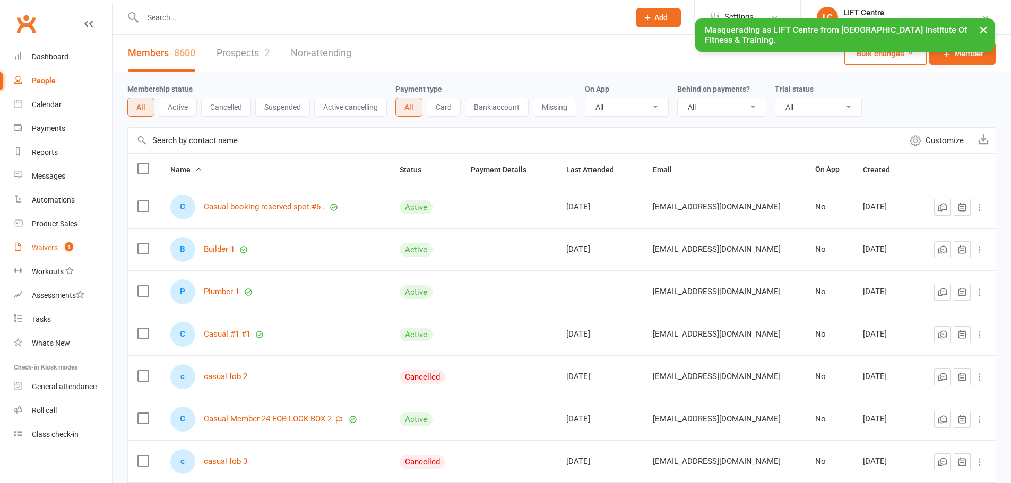
click at [42, 245] on div "Waivers" at bounding box center [45, 247] width 26 height 8
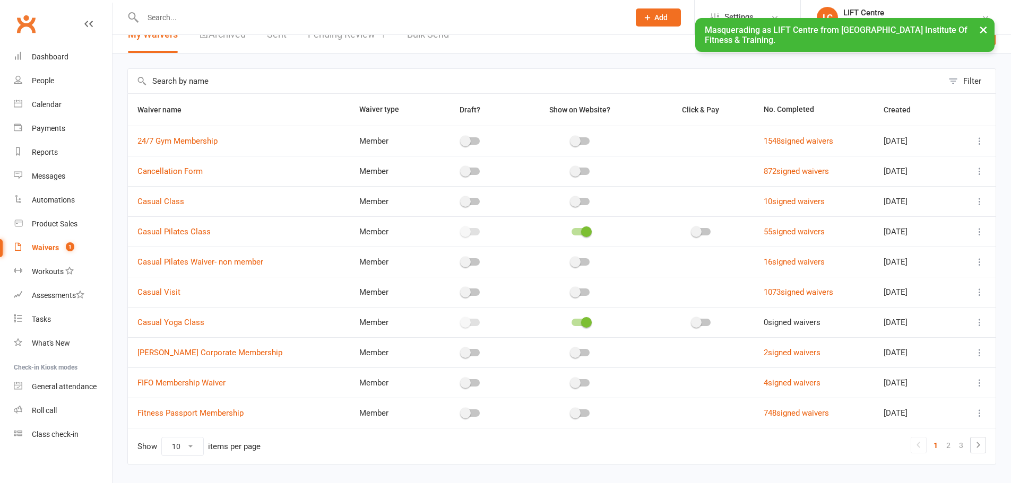
scroll to position [46, 0]
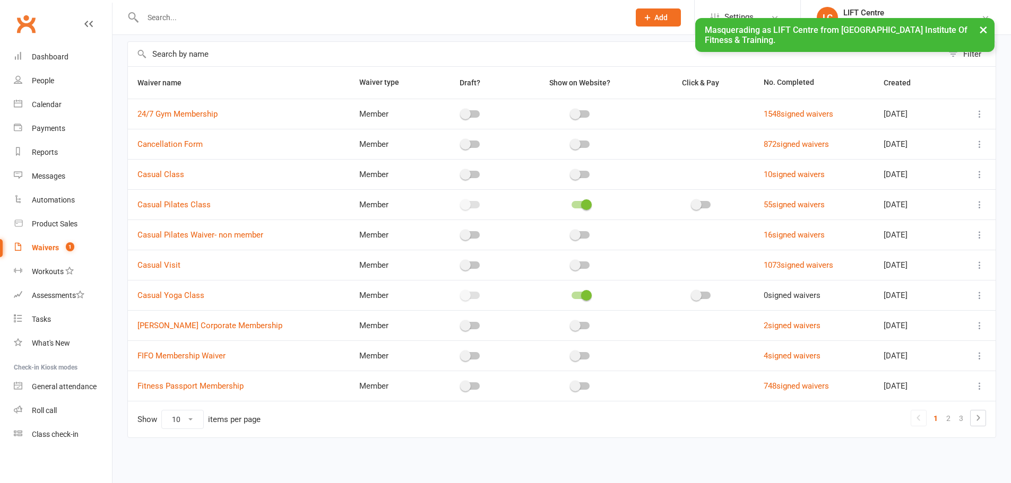
click at [971, 423] on icon at bounding box center [977, 418] width 13 height 13
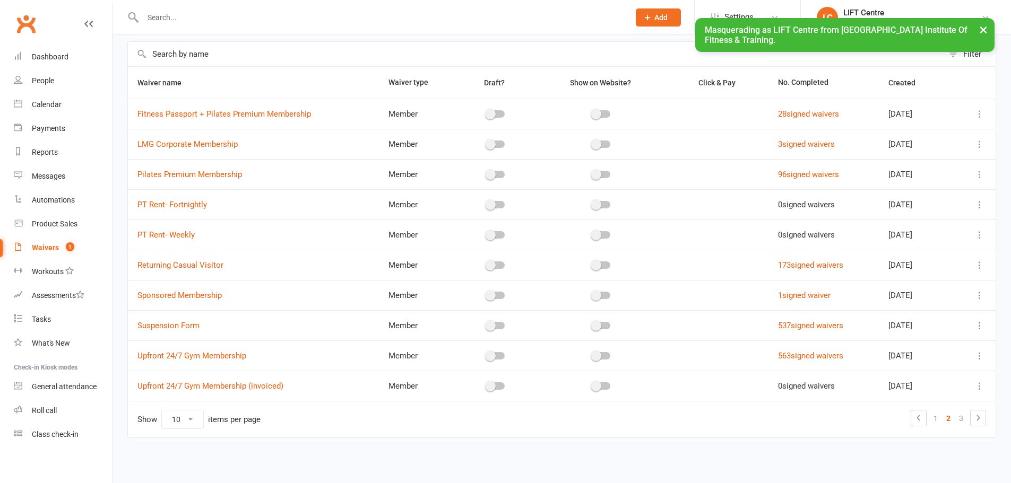
click at [979, 420] on icon at bounding box center [977, 418] width 13 height 13
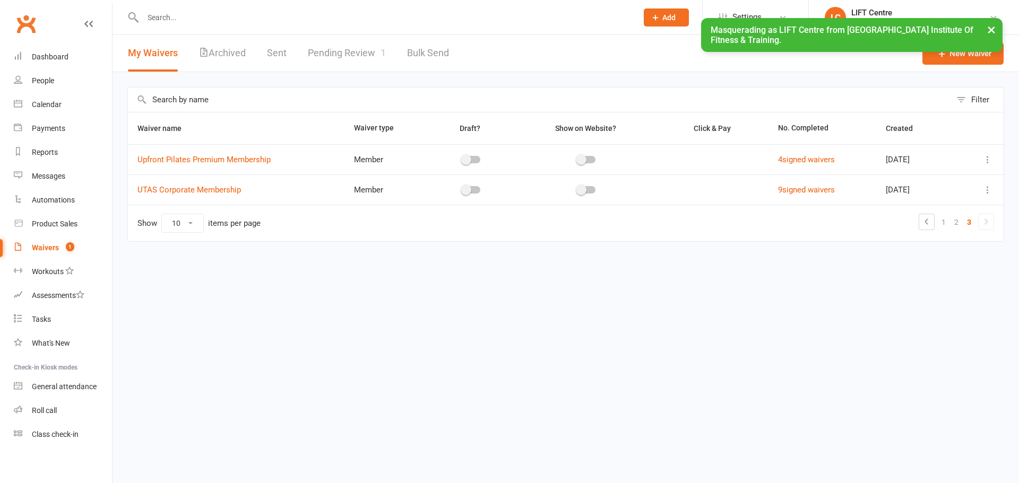
click at [945, 223] on link "1" at bounding box center [943, 222] width 13 height 15
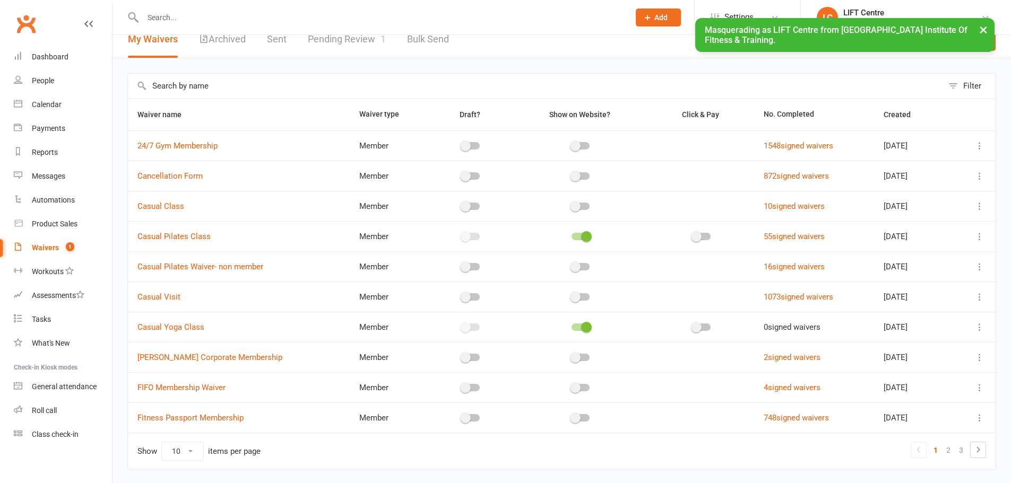
scroll to position [18, 0]
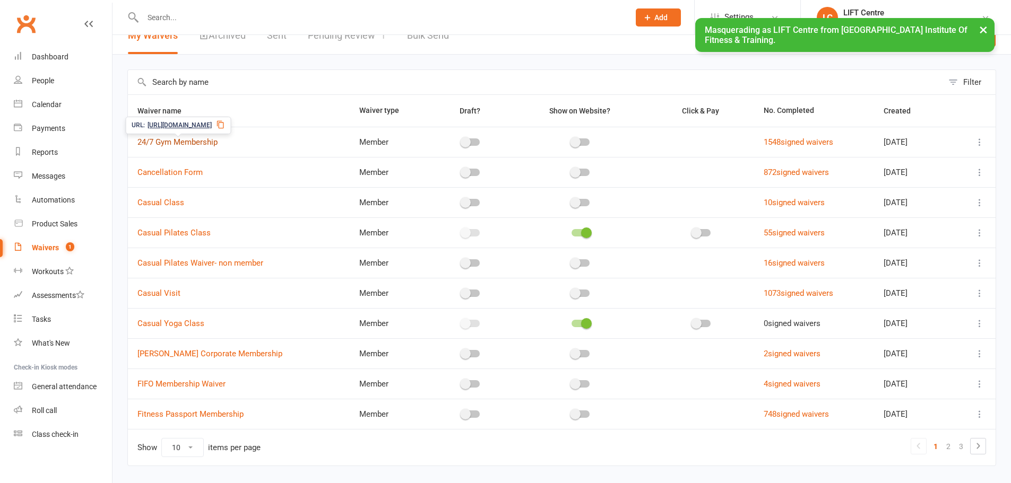
click at [157, 139] on link "24/7 Gym Membership" at bounding box center [177, 142] width 80 height 10
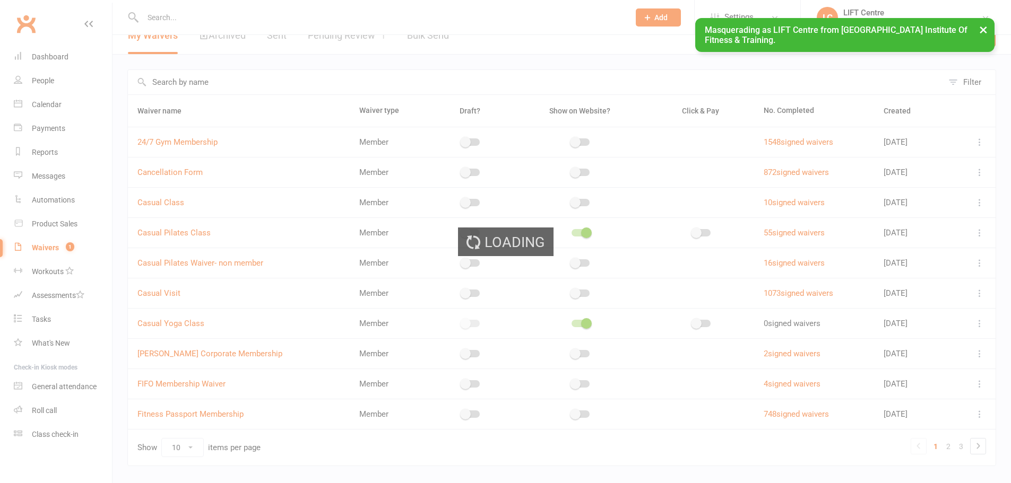
select select "bank_account"
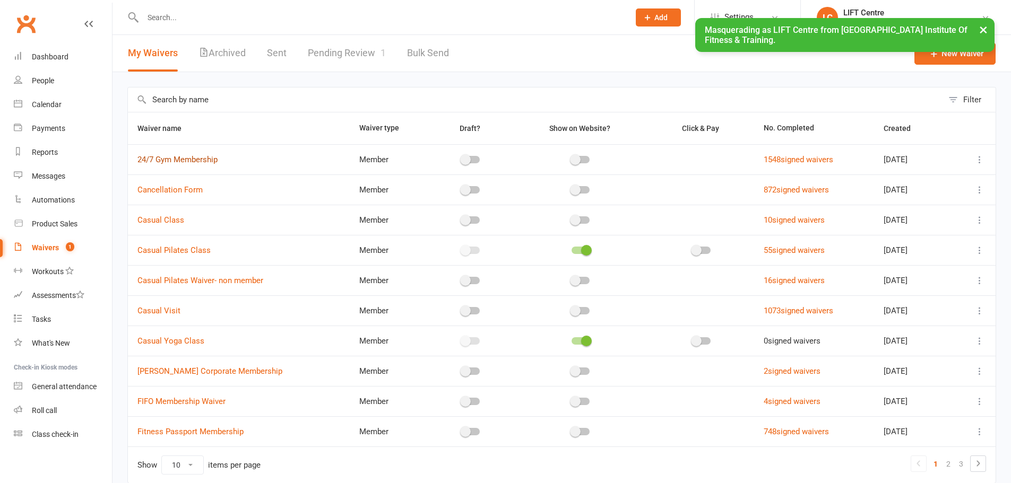
click at [199, 157] on link "24/7 Gym Membership" at bounding box center [177, 160] width 80 height 10
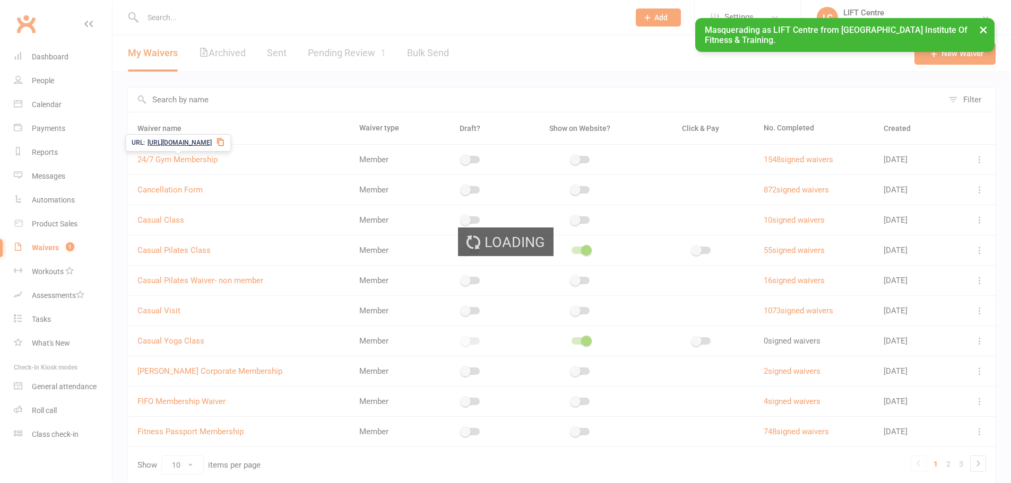
select select "bank_account"
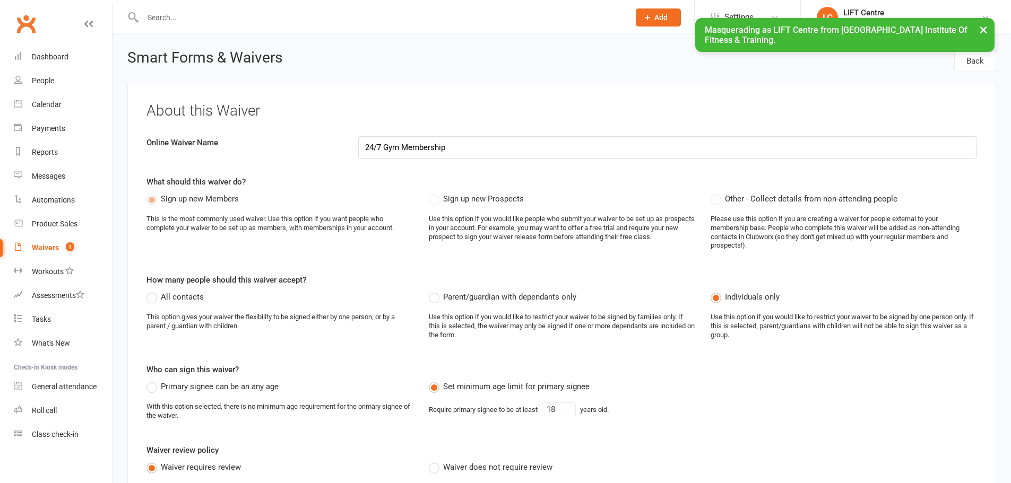
drag, startPoint x: 725, startPoint y: 199, endPoint x: 891, endPoint y: 195, distance: 166.1
click at [891, 195] on span "Other - Collect details from non-attending people" at bounding box center [811, 198] width 172 height 11
click at [888, 7] on link "LC LIFT Centre Launceston Institute Of Fitness & Training" at bounding box center [905, 17] width 178 height 21
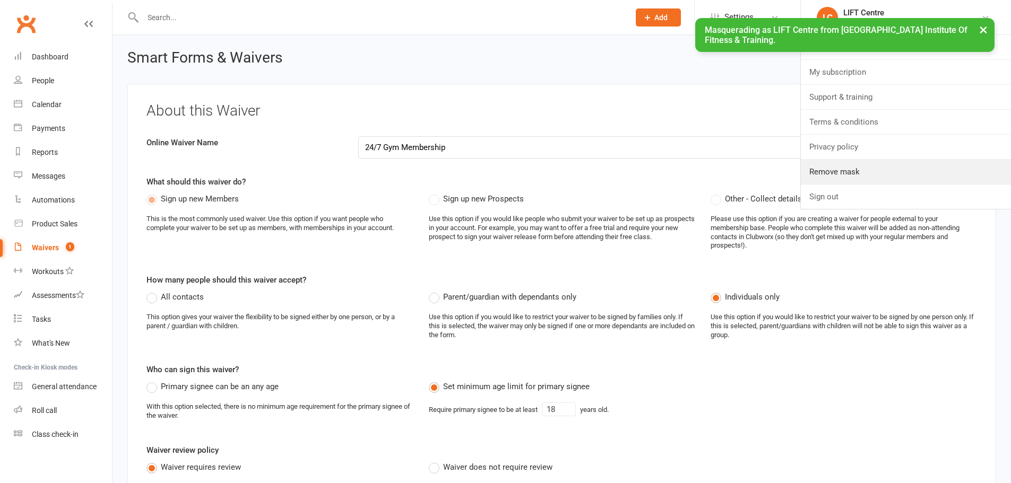
click at [857, 169] on link "Remove mask" at bounding box center [906, 172] width 210 height 24
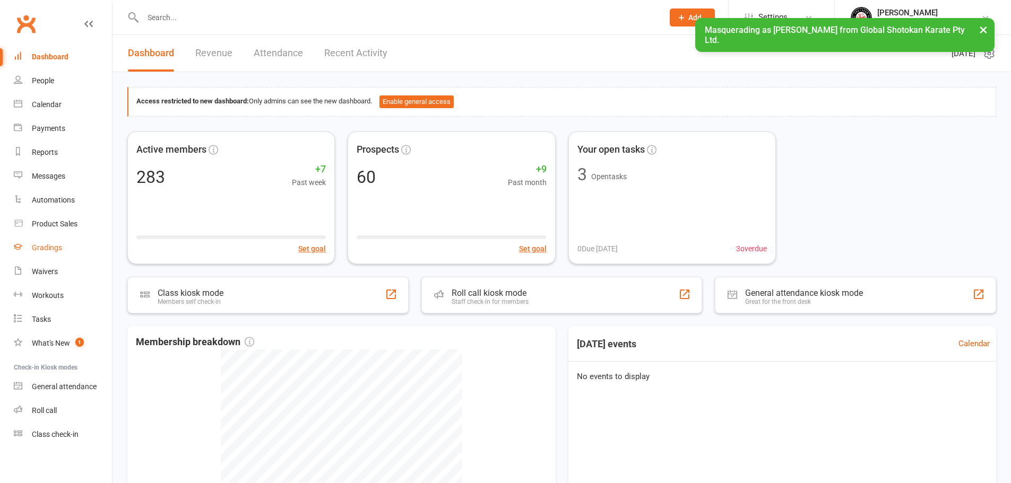
click at [60, 249] on div "Gradings" at bounding box center [47, 247] width 30 height 8
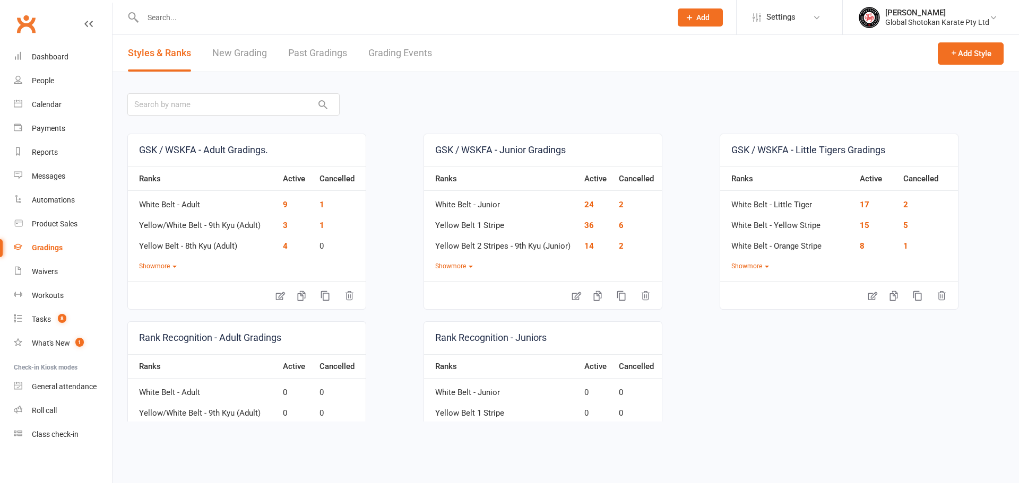
click at [915, 12] on div "[PERSON_NAME]" at bounding box center [937, 13] width 104 height 10
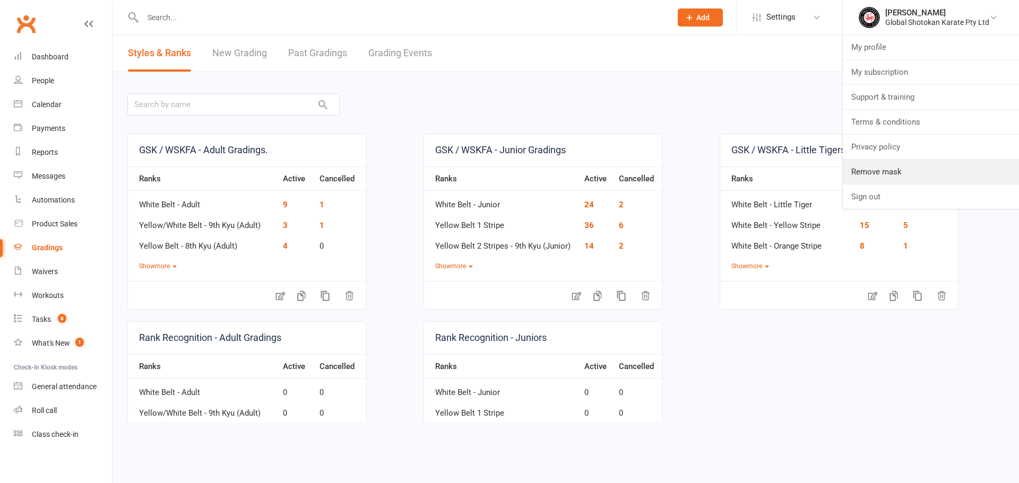
click at [872, 169] on link "Remove mask" at bounding box center [930, 172] width 176 height 24
